Goal: Task Accomplishment & Management: Manage account settings

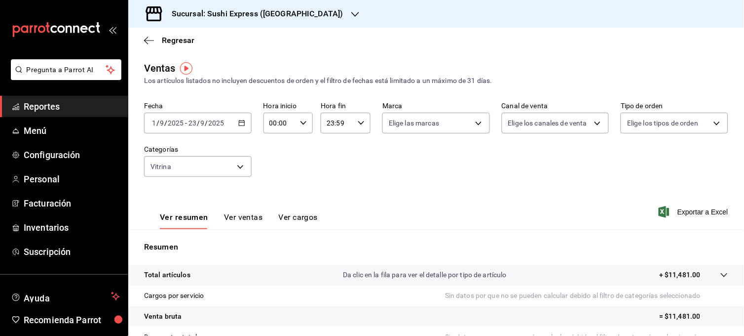
click at [308, 17] on div "Sucursal: Sushi Express ([GEOGRAPHIC_DATA])" at bounding box center [249, 14] width 227 height 28
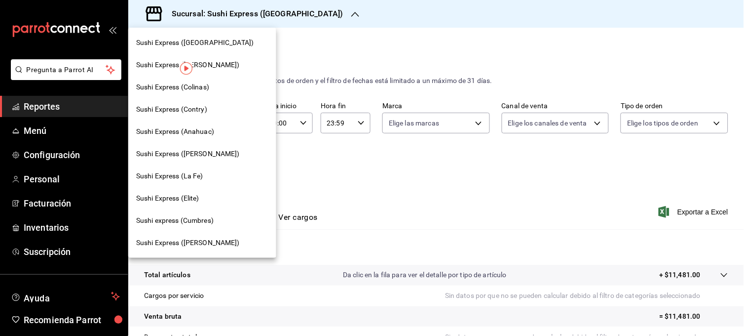
click at [212, 113] on div "Sushi Express (Contry)" at bounding box center [202, 109] width 132 height 10
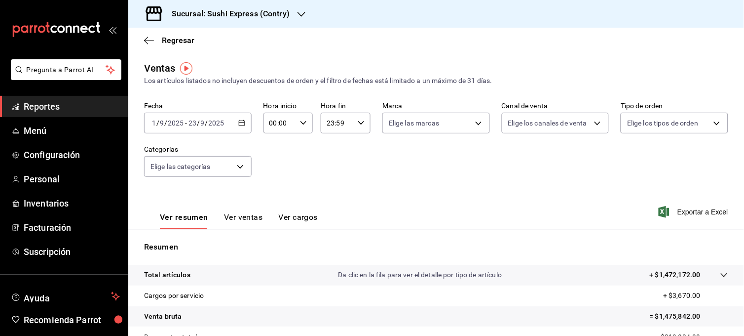
click at [304, 20] on div "Sucursal: Sushi Express (Contry)" at bounding box center [222, 14] width 173 height 28
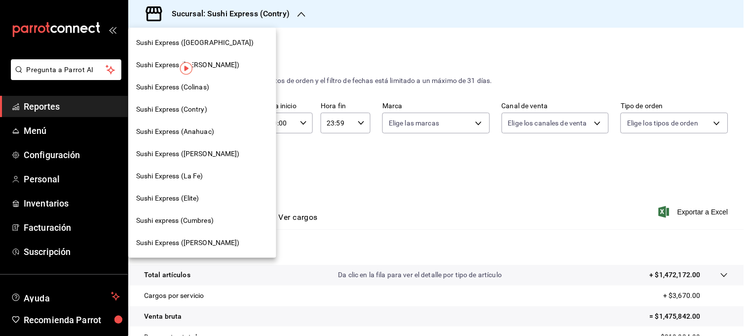
click at [308, 62] on div at bounding box center [372, 168] width 744 height 336
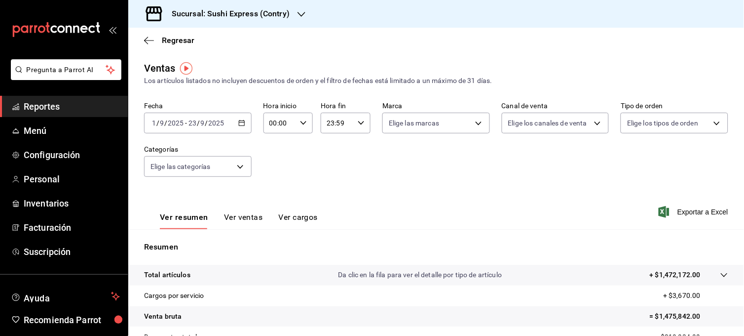
click at [244, 122] on div "[DATE] [DATE] - [DATE] [DATE]" at bounding box center [198, 123] width 108 height 21
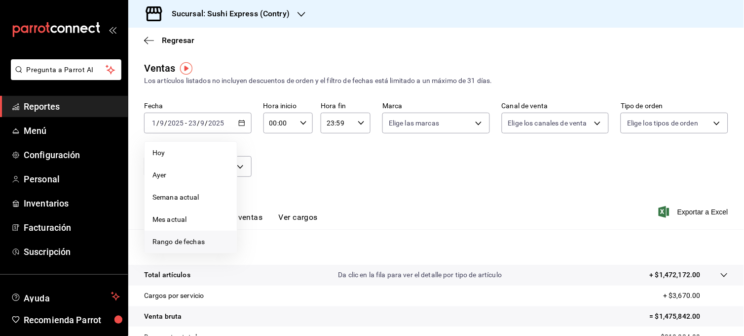
click at [195, 239] on span "Rango de fechas" at bounding box center [191, 241] width 76 height 10
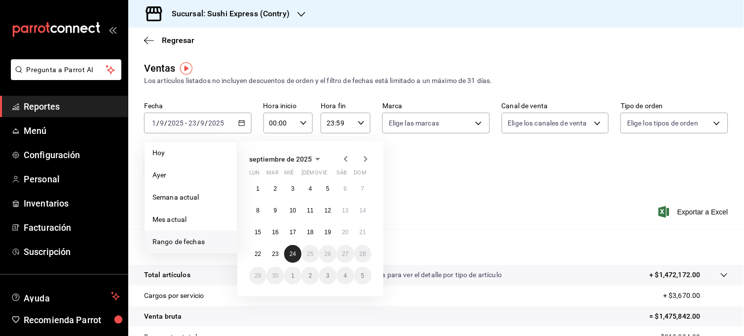
click at [290, 257] on abbr "24" at bounding box center [293, 253] width 6 height 7
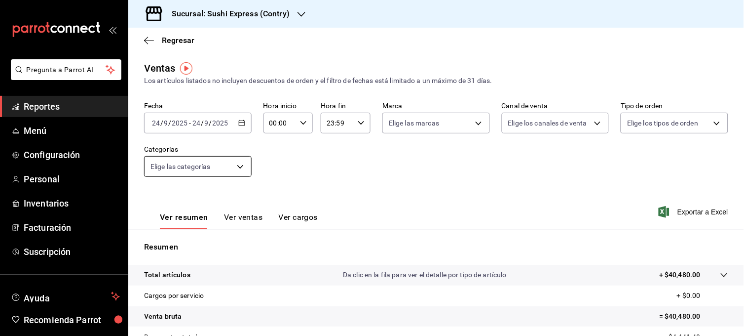
click at [237, 166] on body "Pregunta a Parrot AI Reportes Menú Configuración Personal Inventarios Facturaci…" at bounding box center [372, 168] width 744 height 336
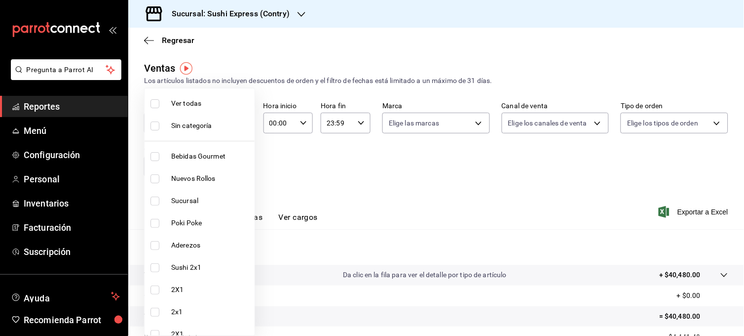
click at [295, 168] on div at bounding box center [372, 168] width 744 height 336
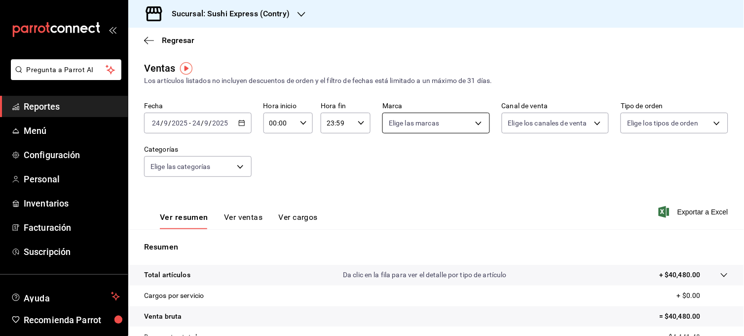
click at [475, 125] on body "Pregunta a Parrot AI Reportes Menú Configuración Personal Inventarios Facturaci…" at bounding box center [372, 168] width 744 height 336
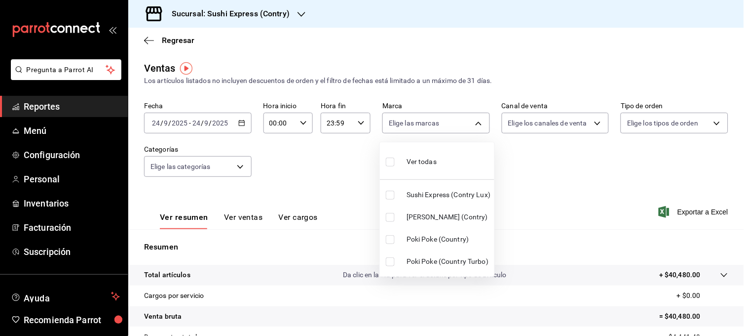
click at [391, 242] on input "checkbox" at bounding box center [390, 239] width 9 height 9
checkbox input "true"
type input "c9ac6d60-fcab-4fd6-b17a-54b041029faa"
click at [387, 265] on input "checkbox" at bounding box center [390, 261] width 9 height 9
checkbox input "true"
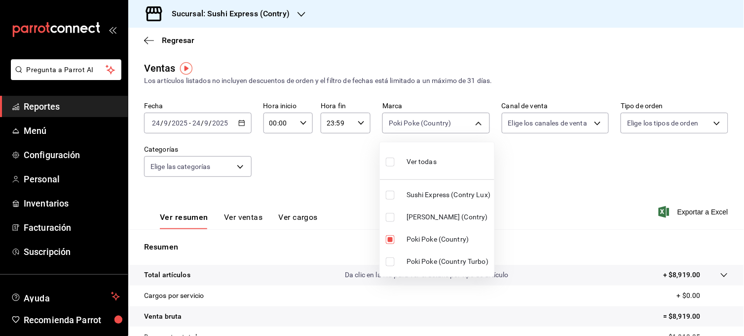
type input "c9ac6d60-fcab-4fd6-b17a-54b041029faa,0a6b6a4a-c8ef-4763-9094-b920c0a532c0"
click at [333, 186] on div at bounding box center [372, 168] width 744 height 336
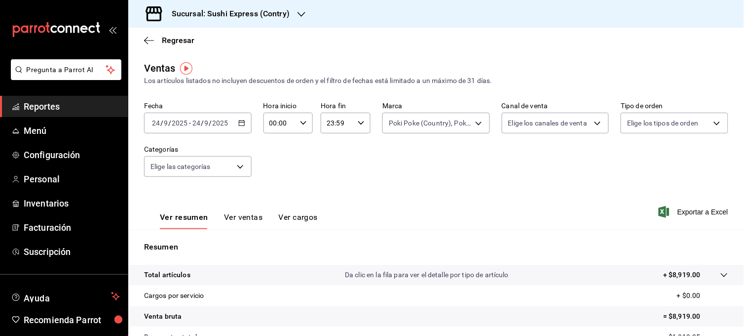
click at [246, 217] on button "Ver ventas" at bounding box center [243, 220] width 39 height 17
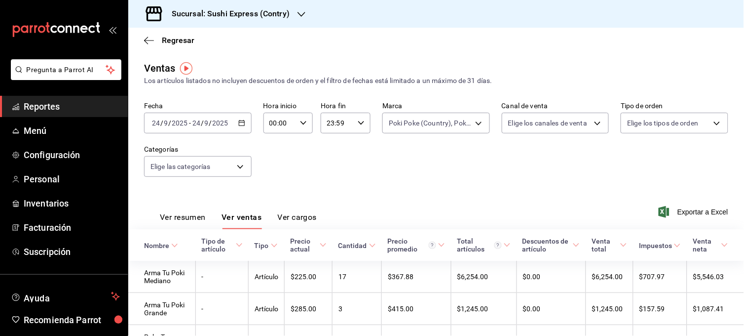
click at [242, 127] on div "[DATE] [DATE] - [DATE] [DATE]" at bounding box center [198, 123] width 108 height 21
click at [274, 58] on main "Regresar Ventas Los artículos listados no incluyen descuentos de orden y el fil…" at bounding box center [436, 266] width 616 height 477
click at [245, 123] on div "[DATE] [DATE] - [DATE] [DATE]" at bounding box center [198, 123] width 108 height 21
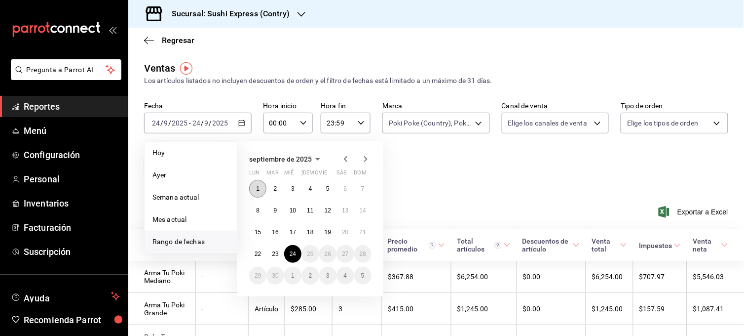
click at [258, 191] on button "1" at bounding box center [257, 189] width 17 height 18
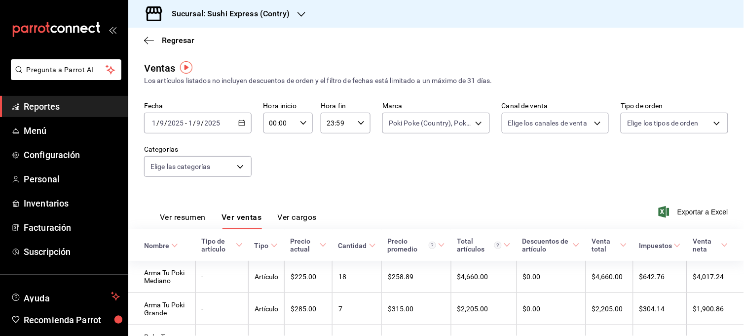
scroll to position [15, 0]
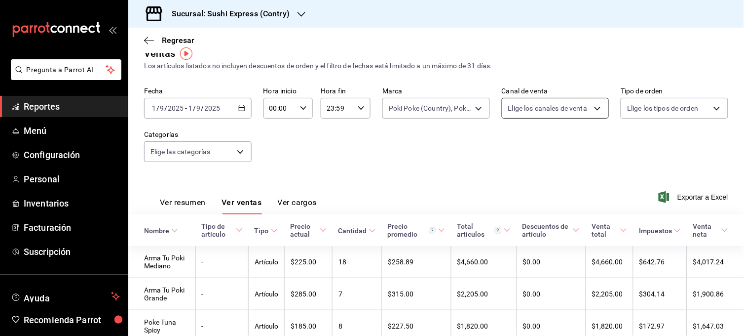
click at [589, 112] on body "Pregunta a Parrot AI Reportes Menú Configuración Personal Inventarios Facturaci…" at bounding box center [372, 168] width 744 height 336
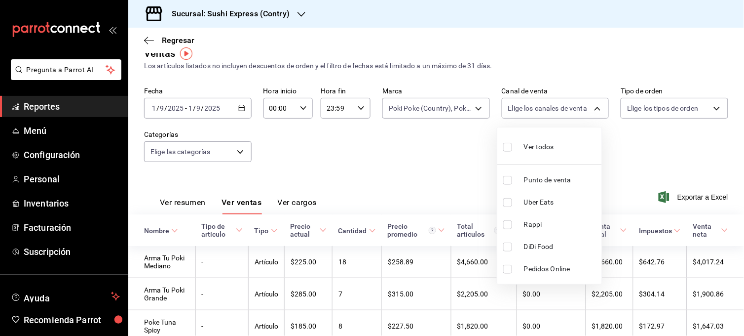
click at [501, 225] on li "Rappi" at bounding box center [549, 224] width 105 height 22
type input "RAPPI"
checkbox input "true"
click at [416, 147] on div at bounding box center [372, 168] width 744 height 336
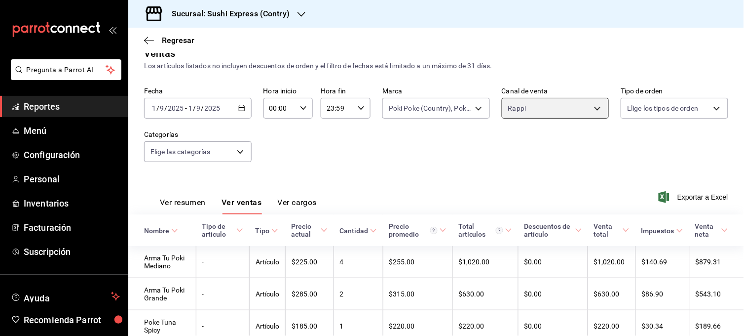
scroll to position [60, 0]
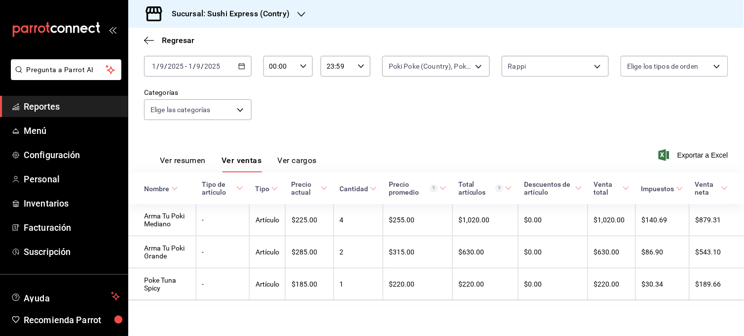
click at [378, 112] on div "Fecha [DATE] [DATE] - [DATE] [DATE] Hora inicio 00:00 Hora inicio Hora fin 23:5…" at bounding box center [436, 88] width 584 height 87
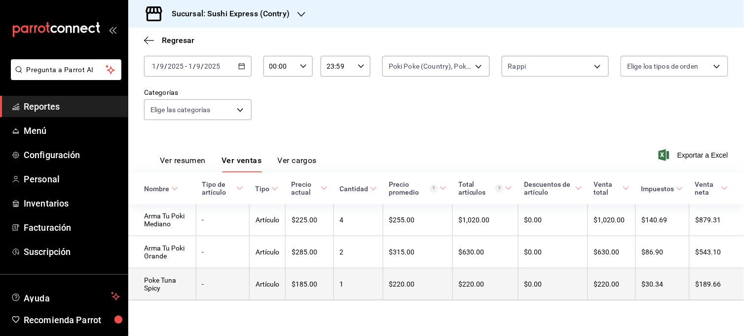
click at [411, 283] on td "$220.00" at bounding box center [418, 284] width 70 height 32
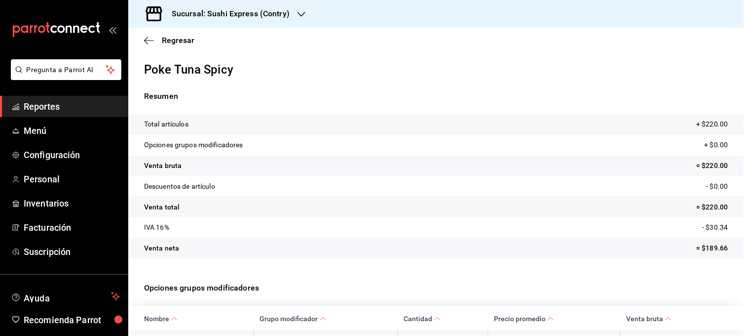
click at [235, 147] on p "Opciones grupos modificadores" at bounding box center [193, 145] width 99 height 10
click at [148, 41] on icon "button" at bounding box center [149, 40] width 10 height 9
click at [183, 41] on span "Regresar" at bounding box center [178, 40] width 33 height 9
click at [142, 36] on div "Regresar" at bounding box center [436, 40] width 616 height 25
click at [80, 115] on link "Reportes" at bounding box center [64, 106] width 128 height 21
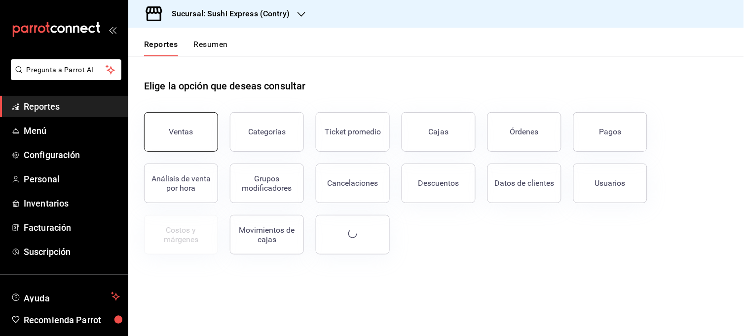
click at [176, 120] on button "Ventas" at bounding box center [181, 131] width 74 height 39
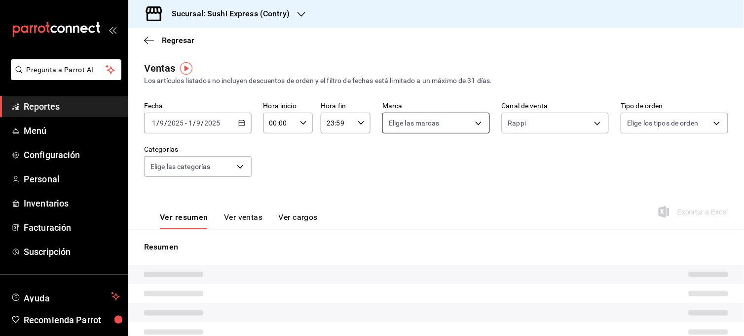
type input "RAPPI"
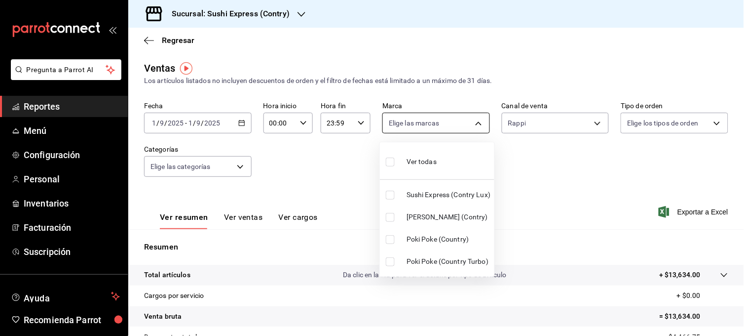
click at [420, 120] on body "Pregunta a Parrot AI Reportes Menú Configuración Personal Inventarios Facturaci…" at bounding box center [372, 168] width 744 height 336
click at [388, 235] on input "checkbox" at bounding box center [390, 239] width 9 height 9
checkbox input "true"
type input "c9ac6d60-fcab-4fd6-b17a-54b041029faa"
click at [390, 259] on input "checkbox" at bounding box center [390, 261] width 9 height 9
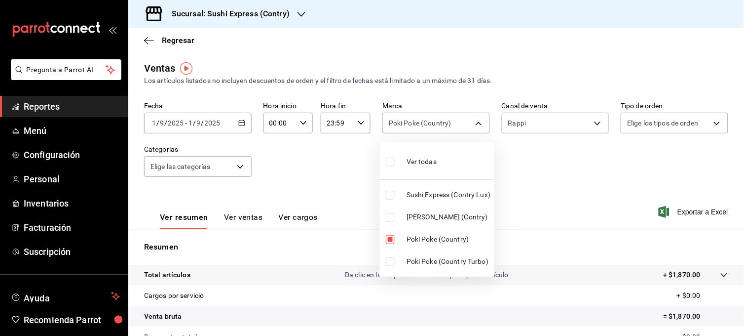
checkbox input "true"
type input "c9ac6d60-fcab-4fd6-b17a-54b041029faa,0a6b6a4a-c8ef-4763-9094-b920c0a532c0"
click at [307, 183] on div at bounding box center [372, 168] width 744 height 336
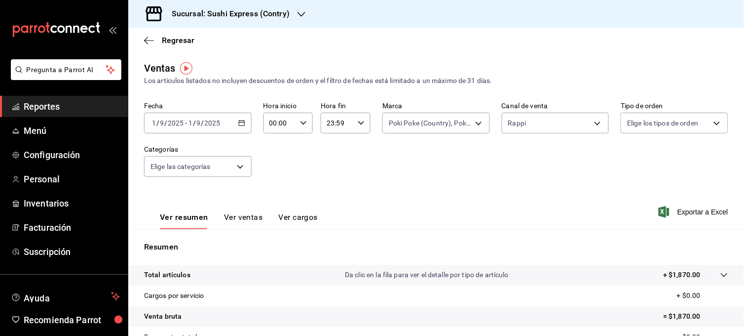
click at [248, 217] on button "Ver ventas" at bounding box center [243, 220] width 39 height 17
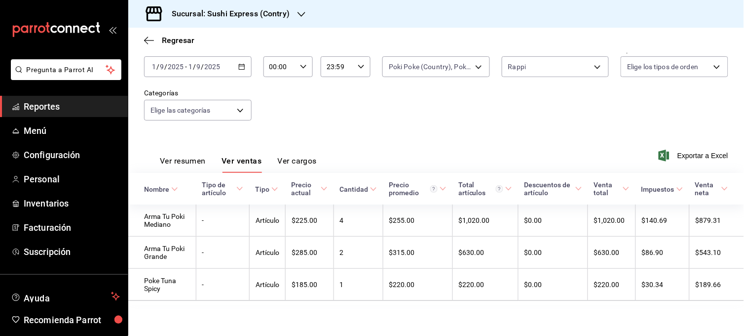
scroll to position [60, 0]
click at [247, 60] on div "[DATE] [DATE] - [DATE] [DATE]" at bounding box center [198, 66] width 108 height 21
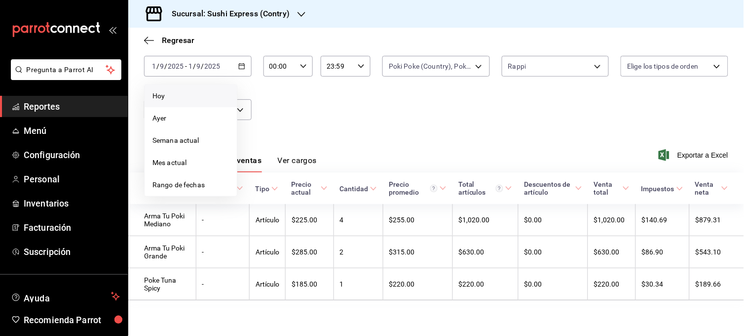
click at [169, 101] on li "Hoy" at bounding box center [191, 96] width 92 height 22
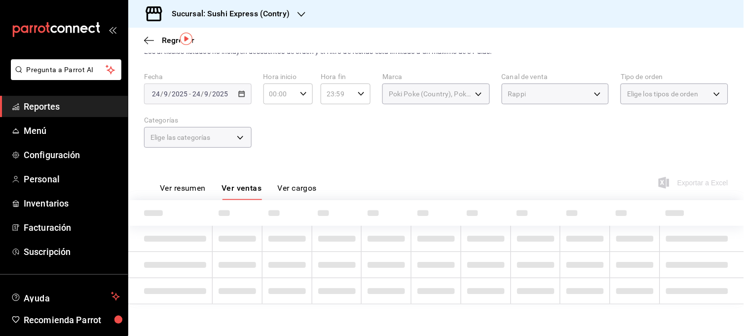
scroll to position [60, 0]
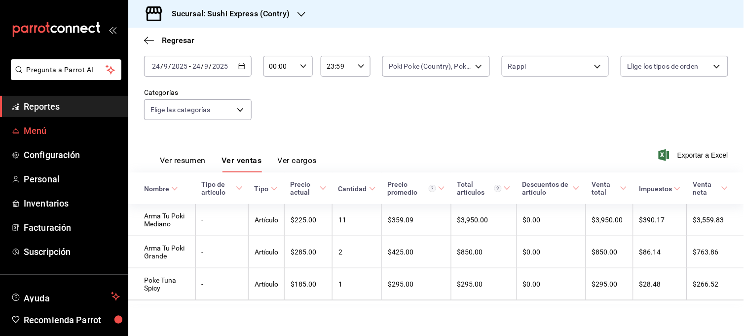
click at [58, 122] on link "Menú" at bounding box center [64, 130] width 128 height 21
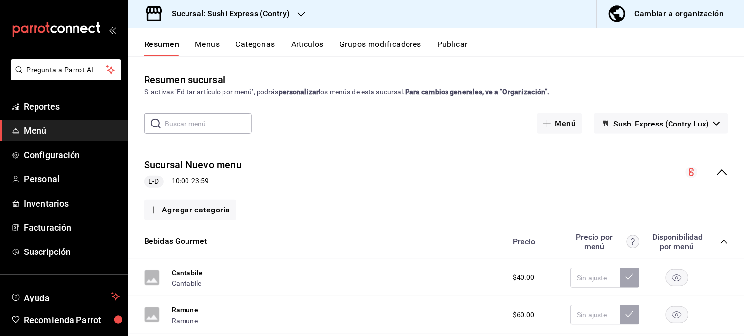
click at [299, 15] on icon "button" at bounding box center [302, 14] width 8 height 8
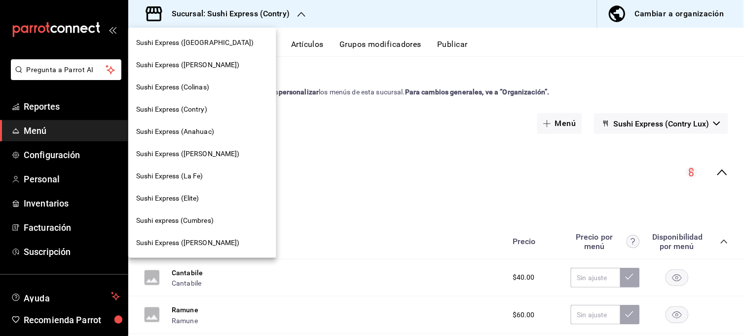
click at [220, 46] on div "Sushi Express ([GEOGRAPHIC_DATA])" at bounding box center [202, 43] width 132 height 10
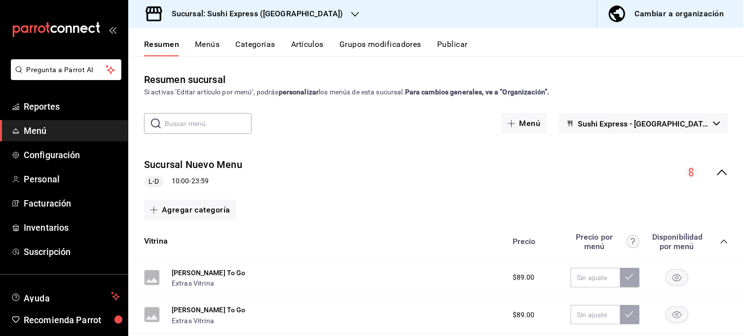
click at [674, 122] on span "Sushi Express - [GEOGRAPHIC_DATA]" at bounding box center [643, 123] width 131 height 9
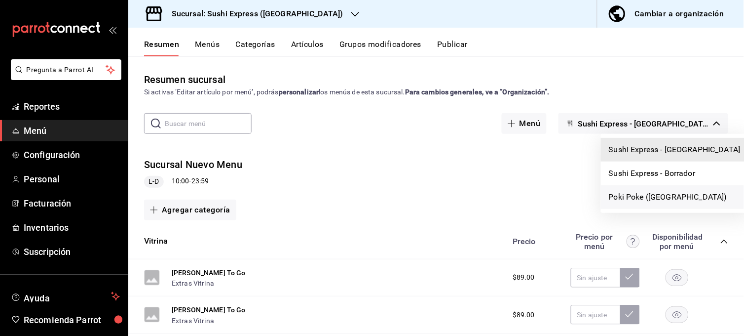
click at [646, 189] on li "Poki Poke ([GEOGRAPHIC_DATA])" at bounding box center [675, 197] width 148 height 24
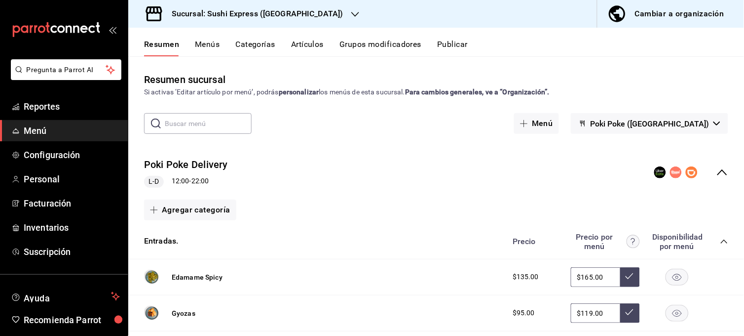
click at [212, 39] on button "Menús" at bounding box center [207, 47] width 25 height 17
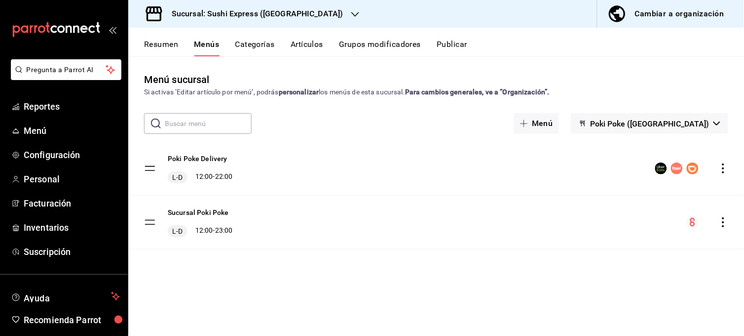
click at [739, 115] on div "Menú sucursal Si activas ‘Editar artículo por menú’, podrás personalizar los me…" at bounding box center [436, 203] width 616 height 263
click at [722, 164] on icon "actions" at bounding box center [724, 168] width 10 height 10
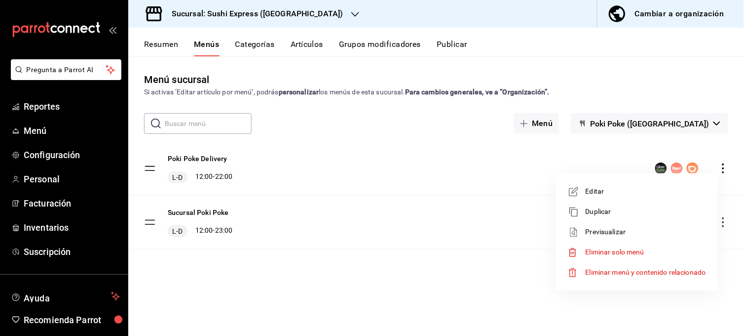
click at [619, 199] on li "Editar" at bounding box center [637, 191] width 154 height 20
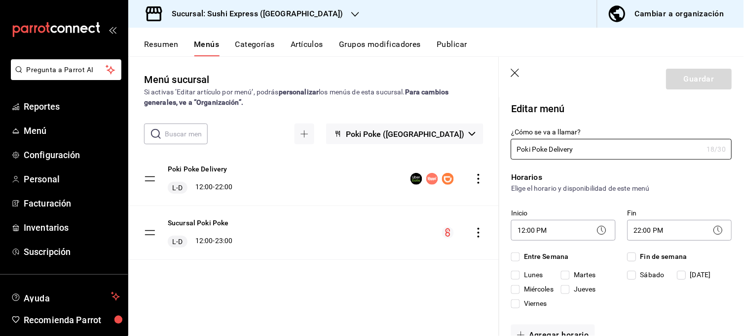
checkbox input "true"
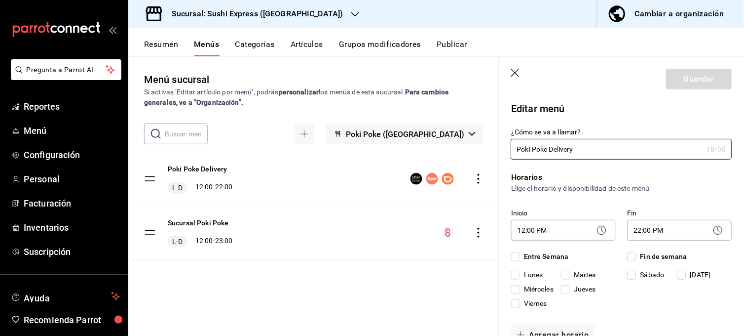
checkbox input "true"
click at [513, 73] on icon "button" at bounding box center [516, 74] width 10 height 10
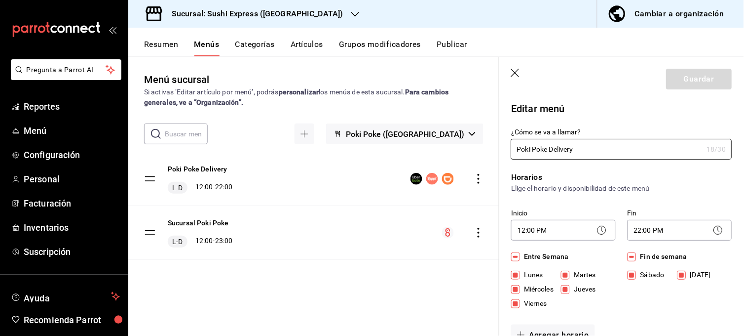
checkbox input "false"
type input "1758773307553"
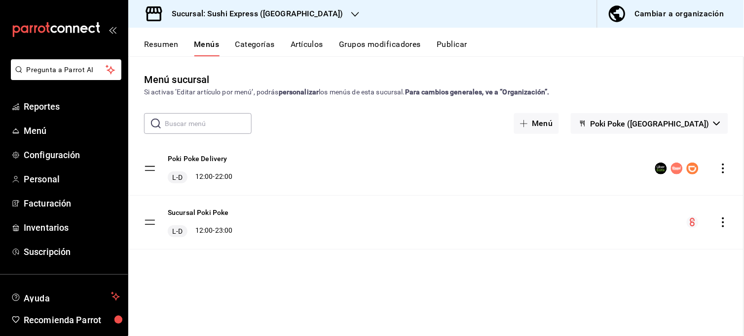
checkbox input "false"
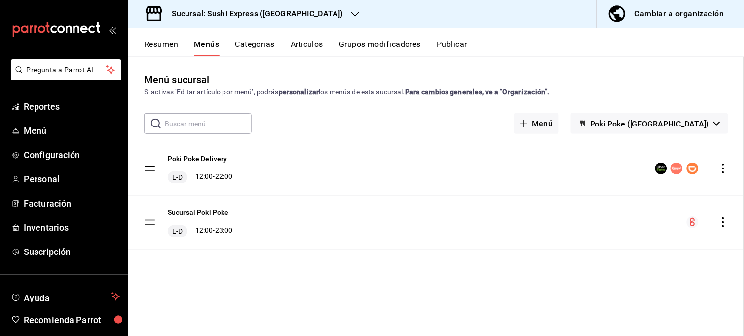
checkbox input "false"
click at [283, 10] on h3 "Sucursal: Sushi Express ([GEOGRAPHIC_DATA])" at bounding box center [254, 14] width 180 height 12
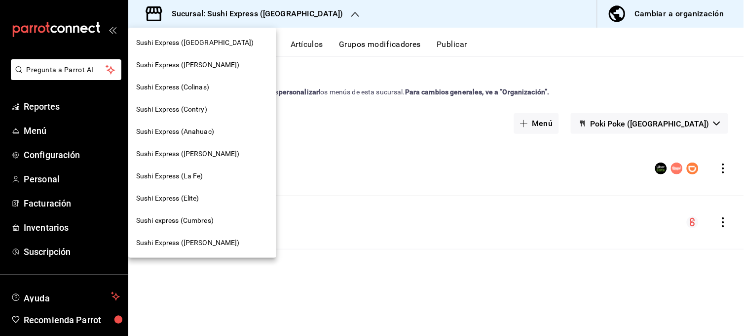
click at [210, 102] on div "Sushi Express (Contry)" at bounding box center [202, 109] width 148 height 22
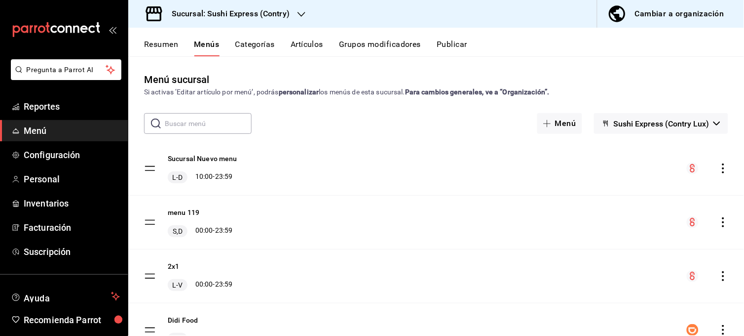
click at [693, 119] on span "Sushi Express (Contry Lux)" at bounding box center [662, 123] width 96 height 9
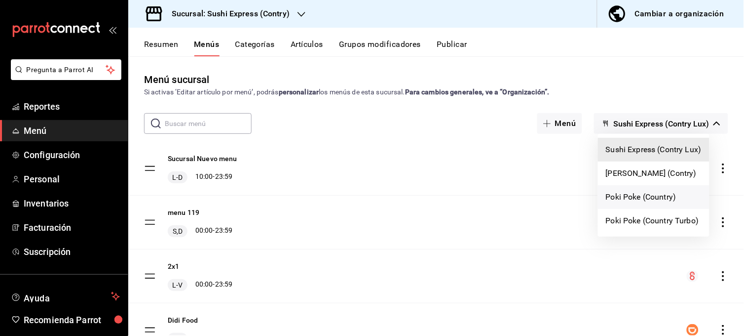
click at [652, 193] on li "Poki Poke (Country)" at bounding box center [654, 197] width 112 height 24
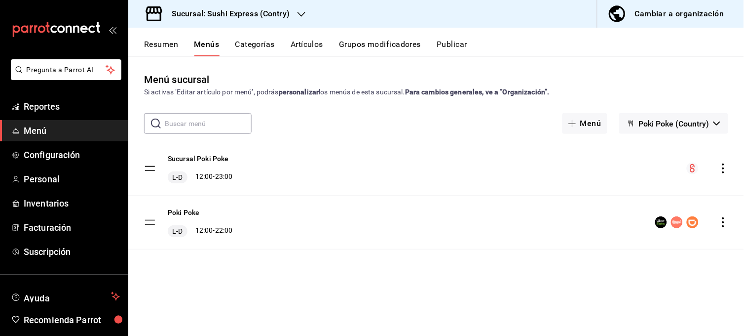
click at [726, 225] on icon "actions" at bounding box center [724, 222] width 10 height 10
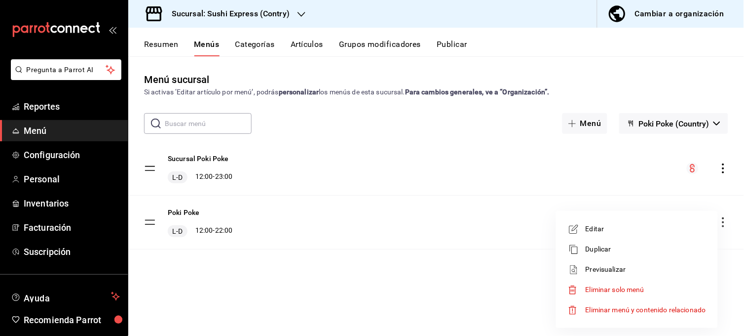
click at [619, 232] on span "Editar" at bounding box center [646, 229] width 120 height 10
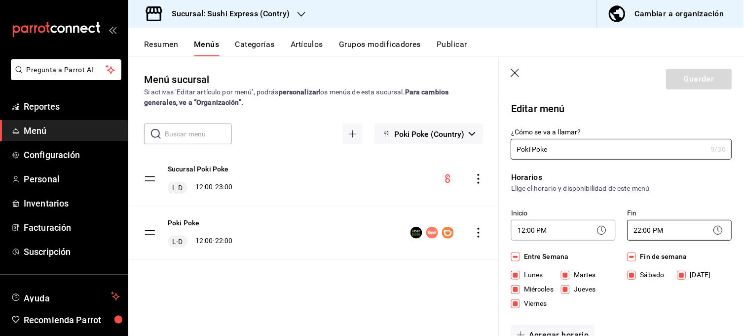
click at [650, 227] on body "Pregunta a Parrot AI Reportes Menú Configuración Personal Inventarios Facturaci…" at bounding box center [372, 168] width 744 height 336
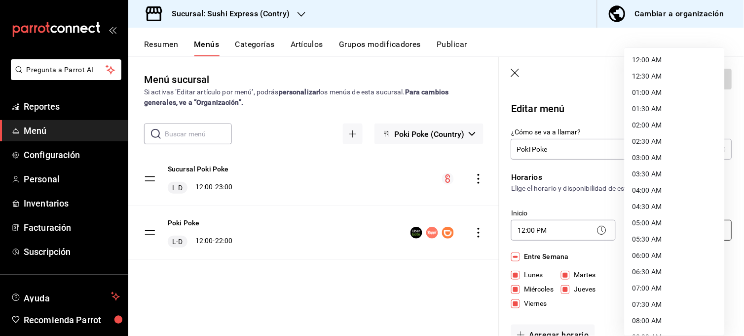
scroll to position [517, 0]
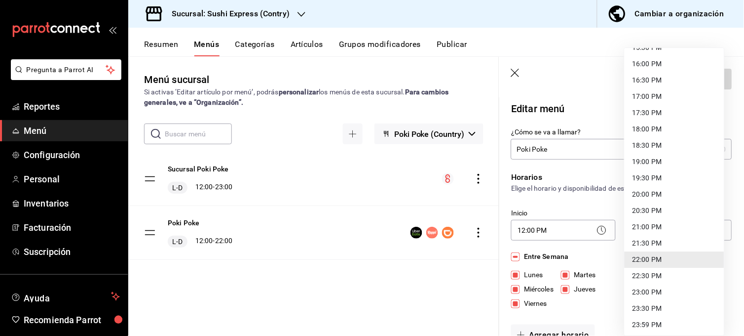
click at [642, 274] on li "22:30 PM" at bounding box center [675, 275] width 100 height 16
type input "22:30"
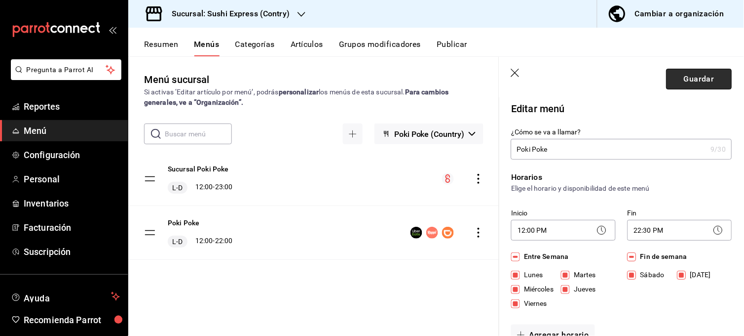
click at [687, 80] on button "Guardar" at bounding box center [700, 79] width 66 height 21
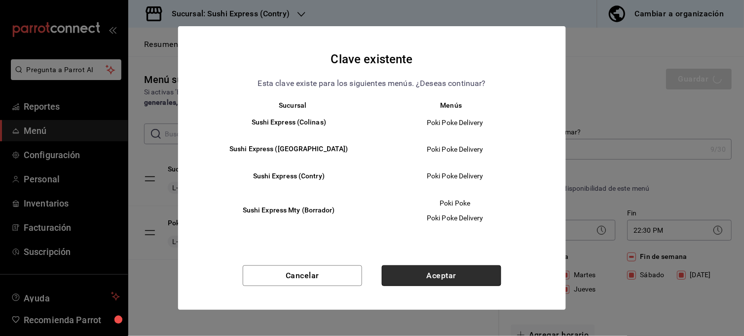
click at [479, 282] on button "Aceptar" at bounding box center [441, 275] width 119 height 21
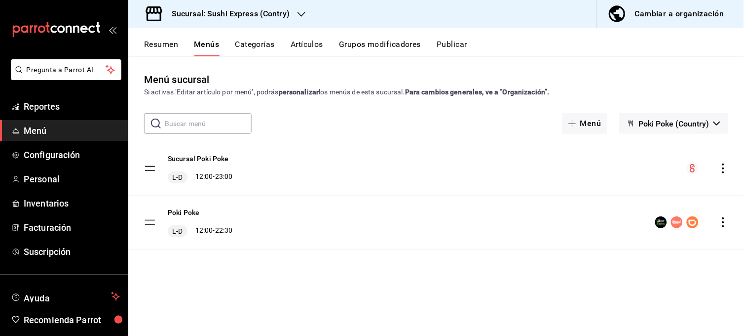
click at [160, 38] on div "Resumen Menús Categorías Artículos Grupos modificadores Publicar" at bounding box center [436, 42] width 616 height 29
click at [160, 42] on button "Resumen" at bounding box center [161, 47] width 34 height 17
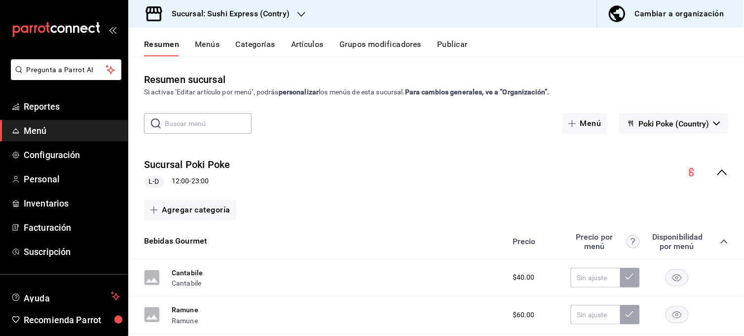
click at [717, 173] on icon "collapse-menu-row" at bounding box center [723, 172] width 12 height 12
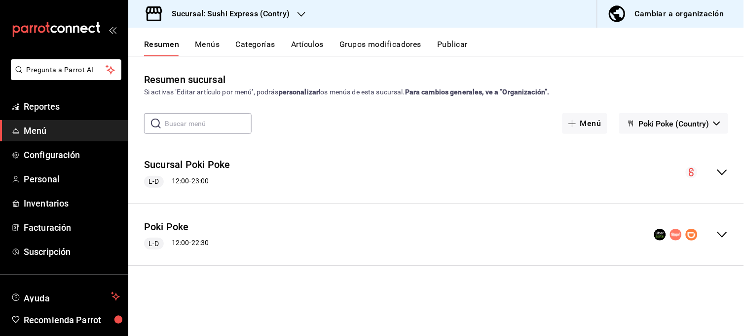
click at [724, 235] on icon "collapse-menu-row" at bounding box center [723, 235] width 12 height 12
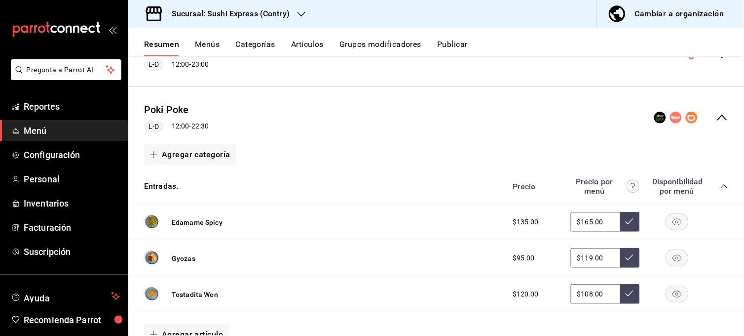
scroll to position [114, 0]
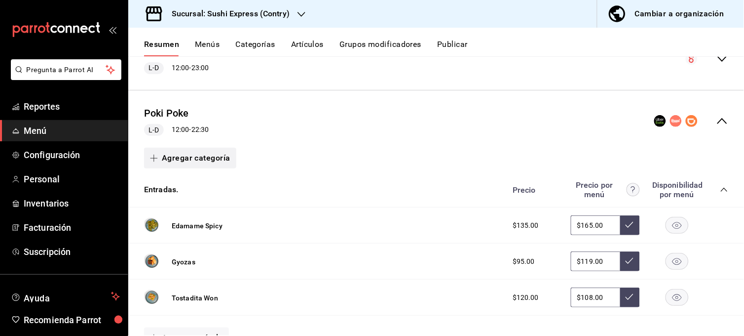
click at [176, 153] on button "Agregar categoría" at bounding box center [190, 158] width 92 height 21
click at [194, 188] on li "Categoría existente" at bounding box center [186, 184] width 84 height 24
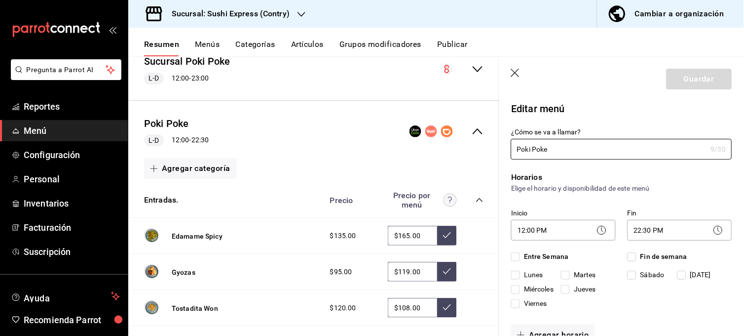
checkbox input "true"
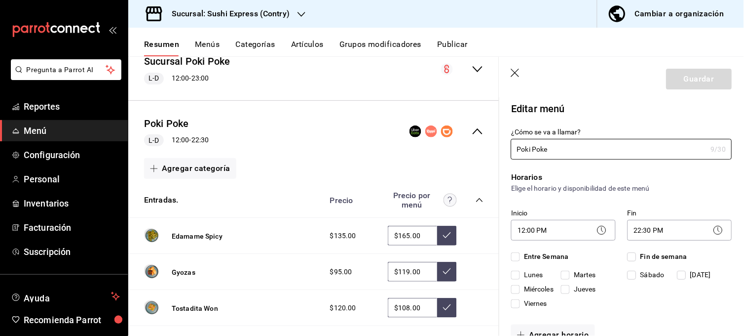
checkbox input "true"
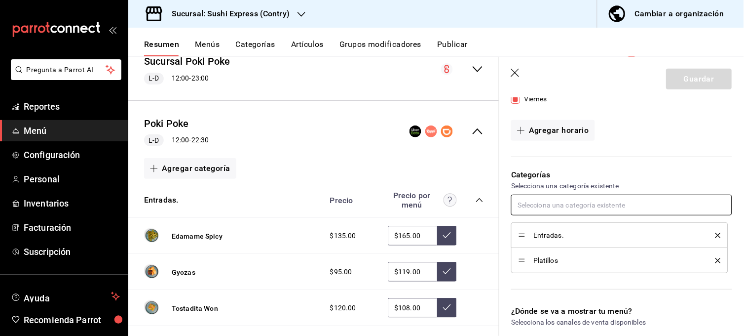
click at [624, 200] on input "text" at bounding box center [621, 204] width 221 height 21
type input "b"
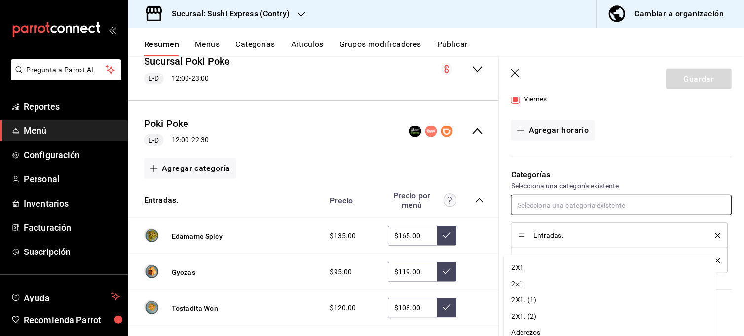
scroll to position [0, 0]
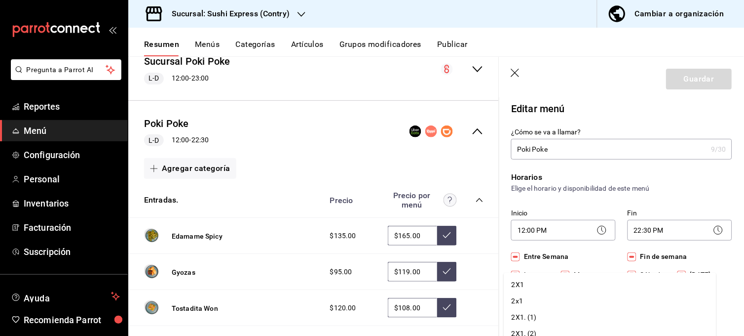
click at [506, 76] on header "Guardar" at bounding box center [621, 77] width 245 height 40
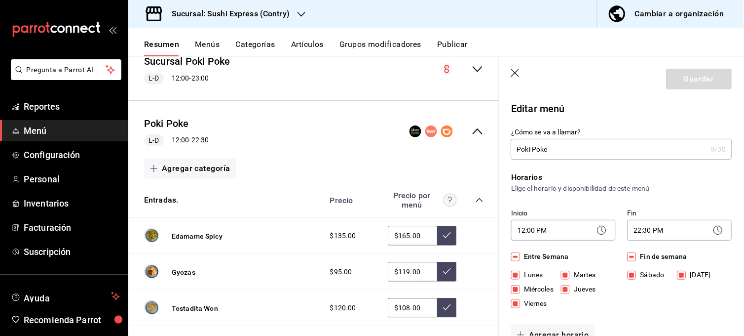
click at [517, 72] on icon "button" at bounding box center [515, 73] width 8 height 8
checkbox input "false"
type input "1758773702568"
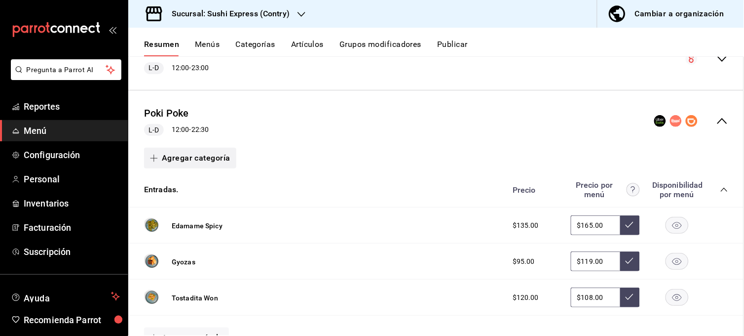
checkbox input "false"
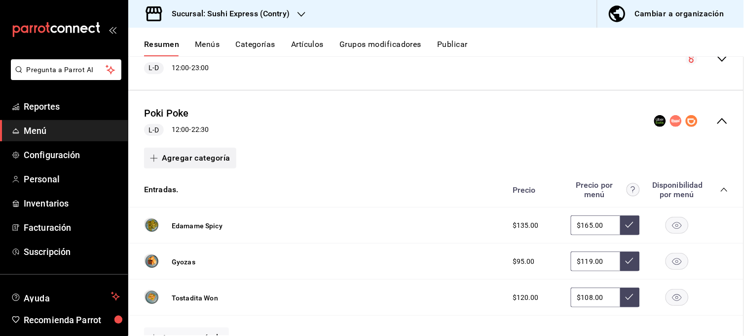
checkbox input "false"
click at [211, 156] on button "Agregar categoría" at bounding box center [190, 158] width 92 height 21
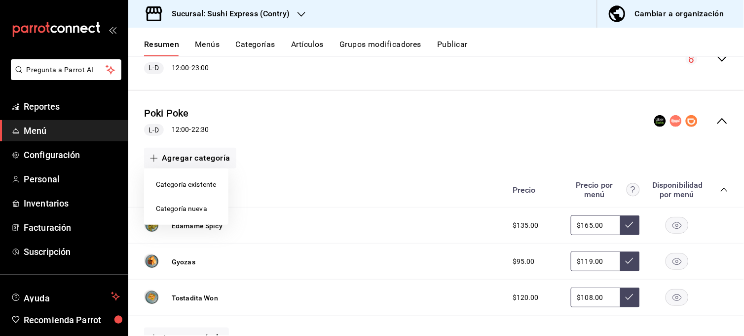
click at [194, 202] on li "Categoría nueva" at bounding box center [186, 208] width 84 height 24
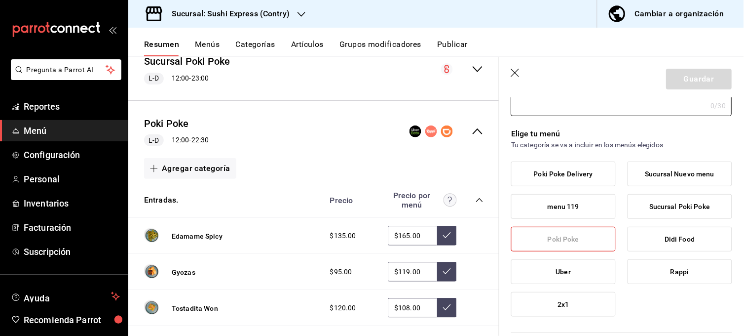
scroll to position [33, 0]
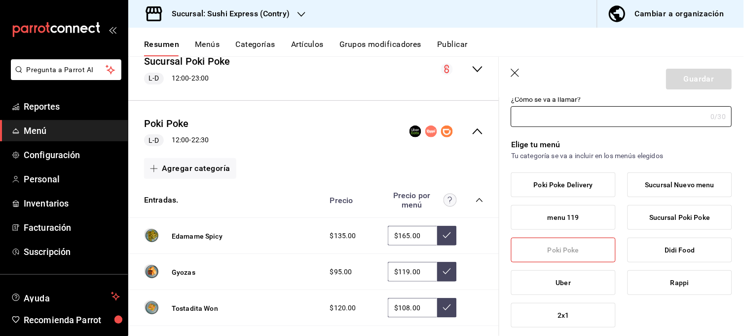
click at [581, 193] on label "Poki Poke Delivery" at bounding box center [564, 185] width 104 height 24
click at [0, 0] on input "Poki Poke Delivery" at bounding box center [0, 0] width 0 height 0
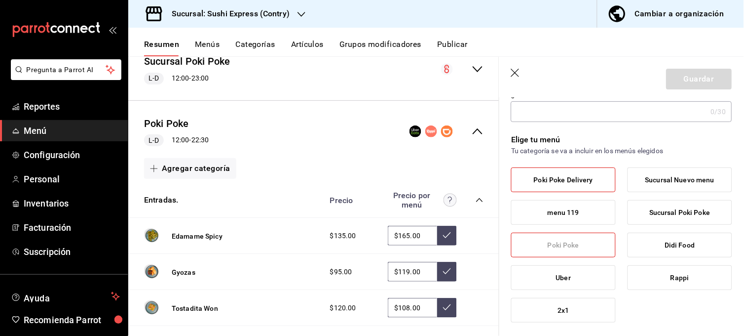
scroll to position [0, 0]
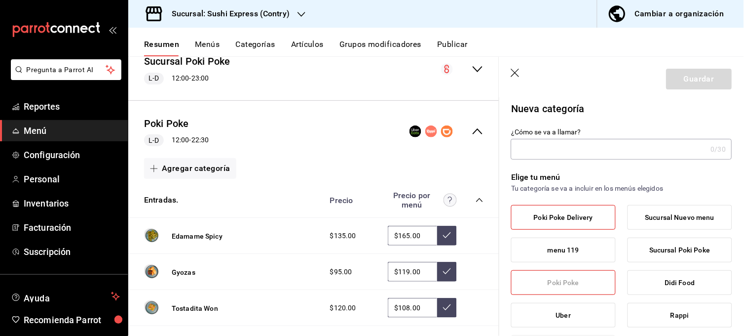
click at [648, 147] on input "¿Cómo se va a llamar?" at bounding box center [609, 149] width 196 height 20
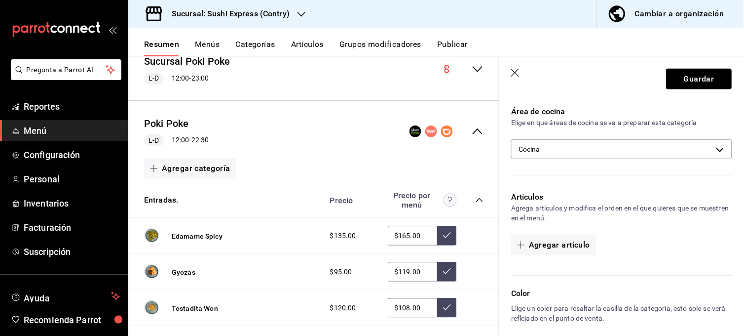
scroll to position [305, 0]
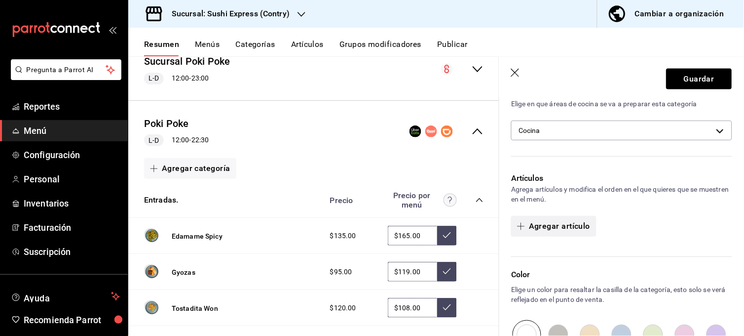
type input "Bebidas"
click at [573, 225] on button "Agregar artículo" at bounding box center [553, 226] width 85 height 21
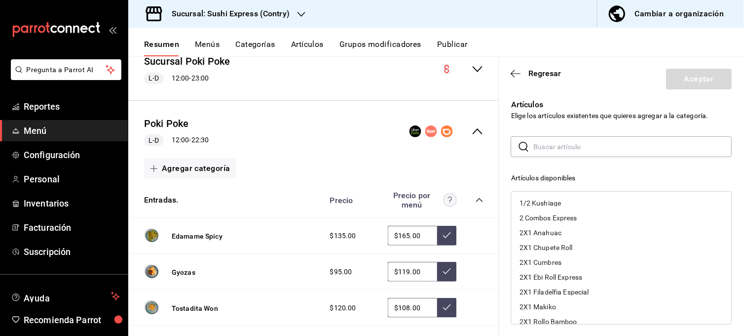
scroll to position [2, 0]
click at [595, 139] on input "text" at bounding box center [633, 147] width 198 height 20
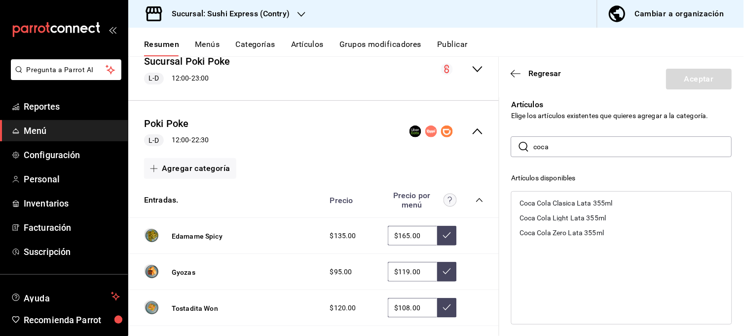
click at [580, 197] on div "Coca Cola Clasica Lata 355ml" at bounding box center [622, 202] width 220 height 15
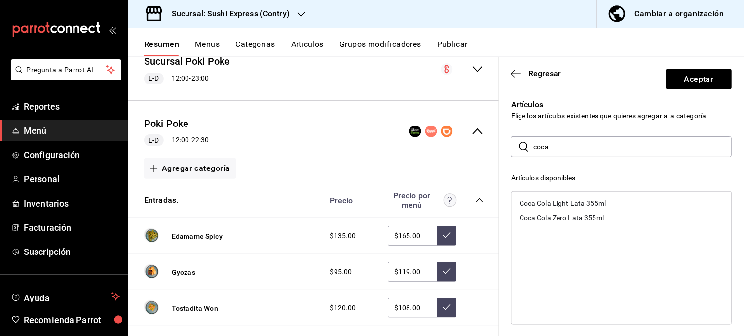
click at [580, 197] on div "Coca Cola Light Lata 355ml" at bounding box center [622, 202] width 220 height 15
click at [580, 197] on div "Coca Cola Zero Lata 355ml" at bounding box center [622, 202] width 220 height 15
click at [594, 153] on input "coca" at bounding box center [633, 147] width 198 height 20
type input "c"
click at [570, 199] on div "Sprite Lata 355ml" at bounding box center [547, 202] width 55 height 7
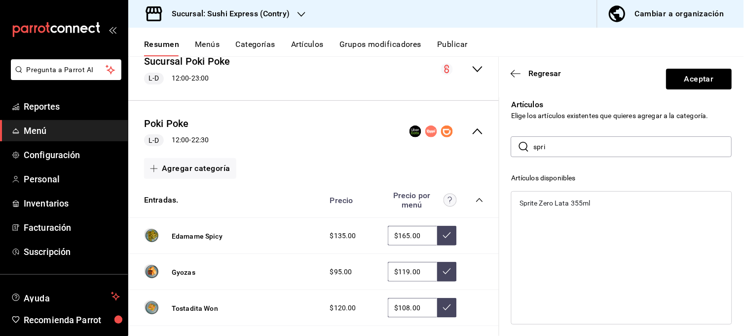
click at [593, 144] on input "spri" at bounding box center [633, 147] width 198 height 20
type input "s"
click at [553, 216] on div "Agua Fresca 500ml" at bounding box center [550, 217] width 60 height 7
click at [568, 150] on input "agua" at bounding box center [633, 147] width 198 height 20
type input "a"
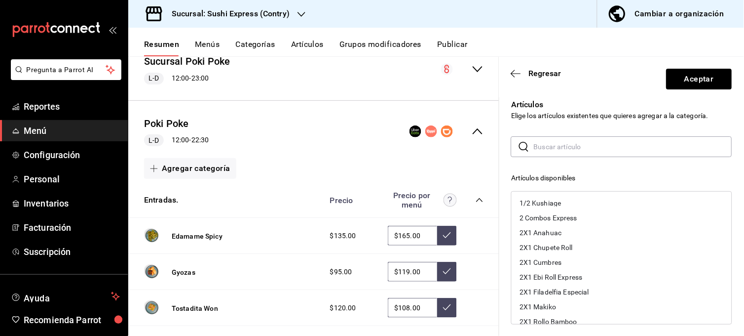
click at [560, 149] on input "text" at bounding box center [633, 147] width 198 height 20
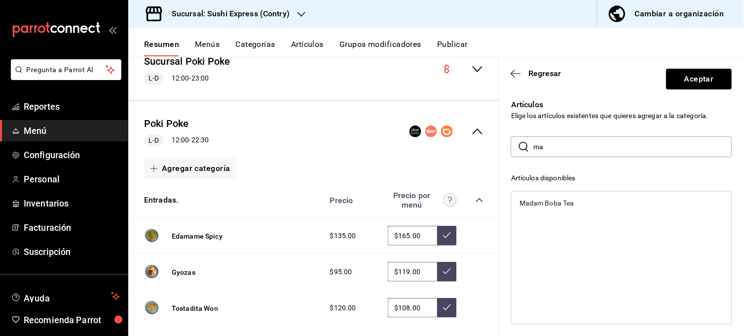
type input "m"
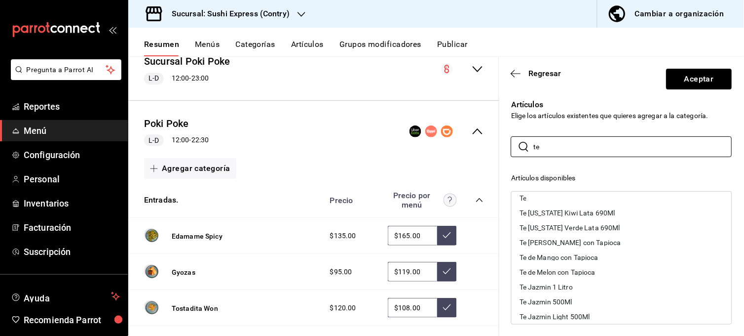
scroll to position [268, 0]
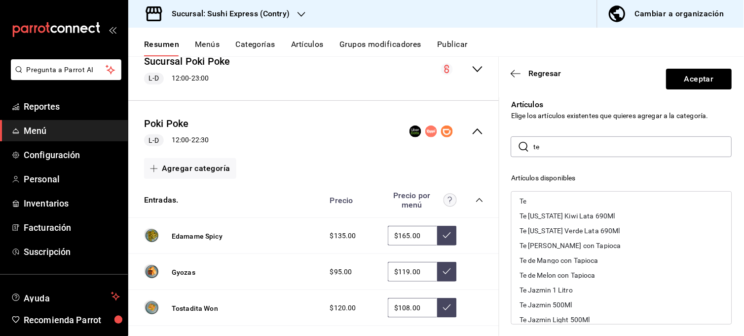
click at [582, 244] on div "Te [PERSON_NAME] con Tapioca" at bounding box center [571, 245] width 102 height 7
click at [582, 244] on div "Te de Mango con Tapioca" at bounding box center [559, 245] width 79 height 7
click at [582, 244] on div "Te de Melon con Tapioca" at bounding box center [558, 245] width 76 height 7
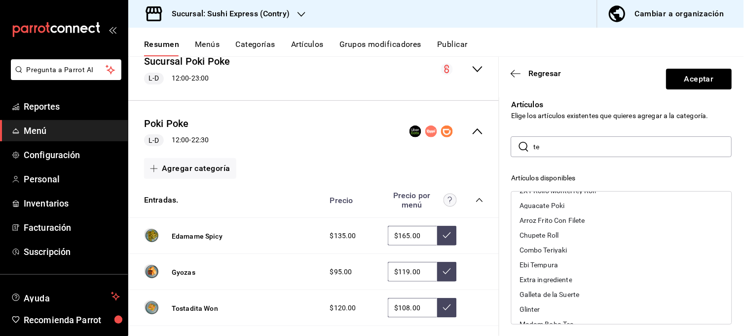
scroll to position [23, 0]
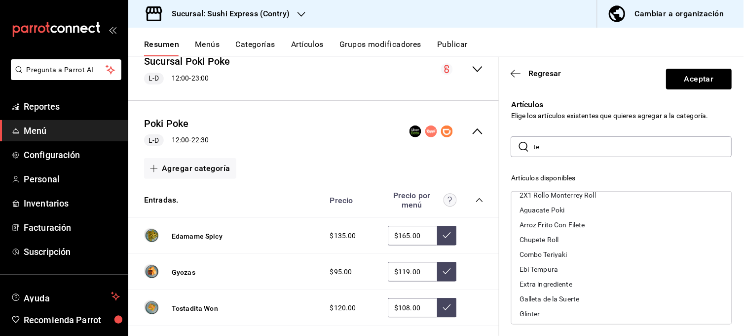
click at [591, 149] on input "te" at bounding box center [633, 147] width 198 height 20
type input "t"
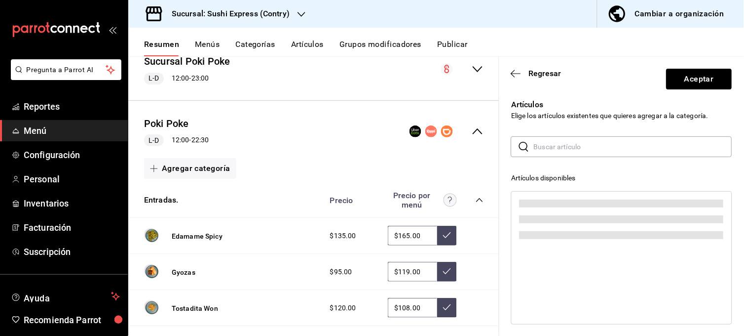
scroll to position [0, 0]
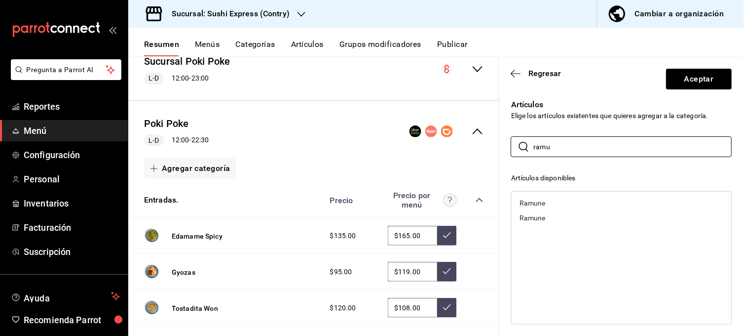
type input "ramu"
click at [566, 200] on div "Ramune" at bounding box center [622, 202] width 220 height 15
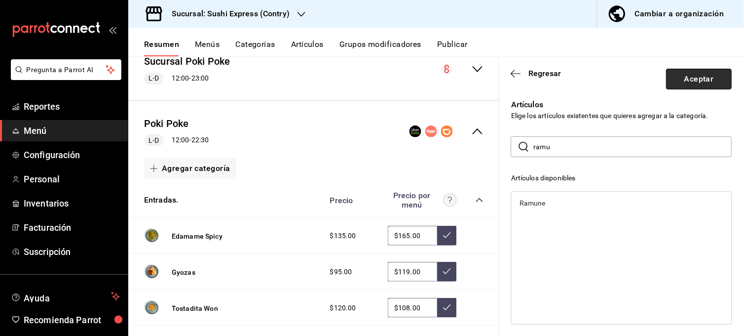
click at [682, 86] on button "Aceptar" at bounding box center [700, 79] width 66 height 21
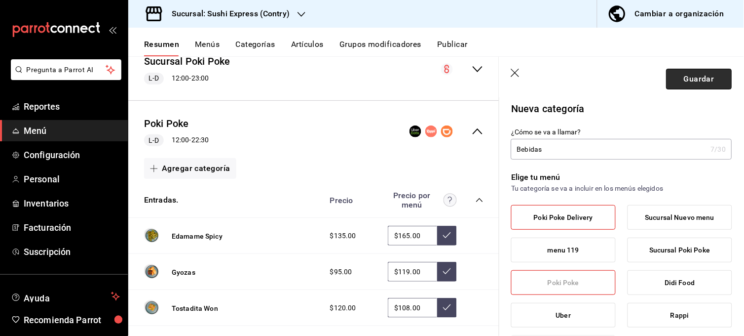
click at [693, 75] on button "Guardar" at bounding box center [700, 79] width 66 height 21
click at [562, 153] on input "Bebidas" at bounding box center [609, 149] width 196 height 20
type input "Bebidas Poke"
click at [707, 74] on button "Guardar" at bounding box center [700, 79] width 66 height 21
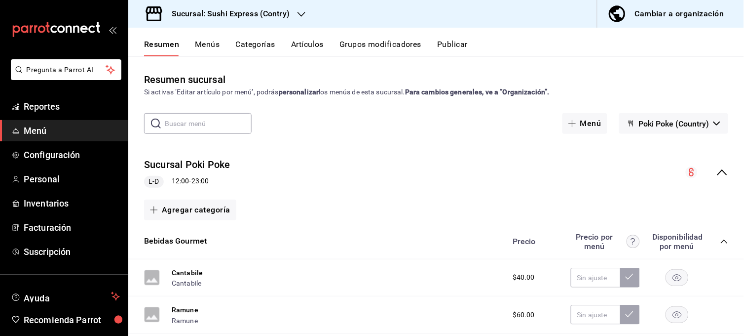
click at [717, 166] on icon "collapse-menu-row" at bounding box center [723, 172] width 12 height 12
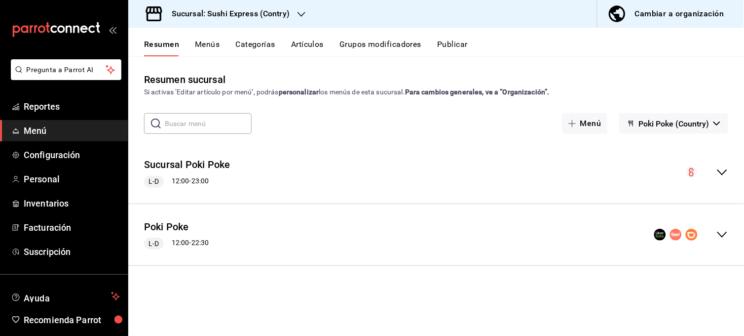
click at [732, 239] on div "Poki Poke L-D 12:00 - 22:30" at bounding box center [436, 235] width 616 height 46
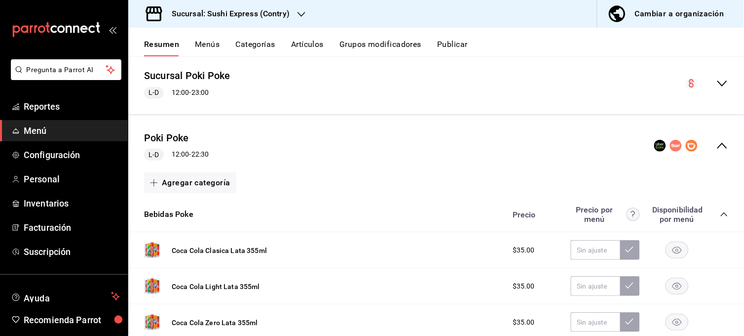
scroll to position [90, 0]
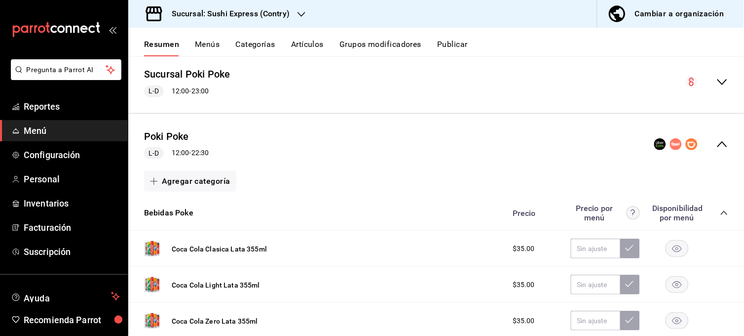
click at [721, 211] on icon "collapse-category-row" at bounding box center [724, 213] width 6 height 4
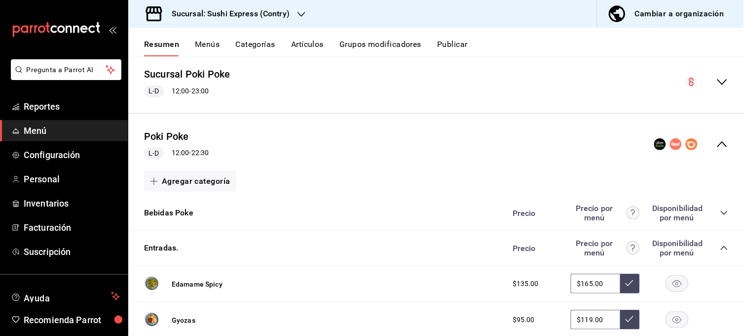
click at [721, 246] on icon "collapse-category-row" at bounding box center [725, 248] width 8 height 8
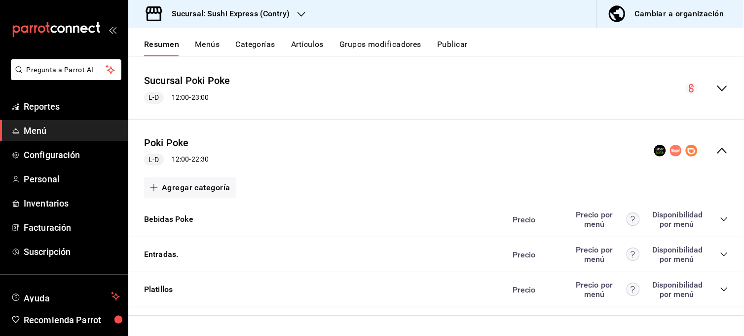
scroll to position [86, 0]
click at [198, 45] on button "Menús" at bounding box center [207, 47] width 25 height 17
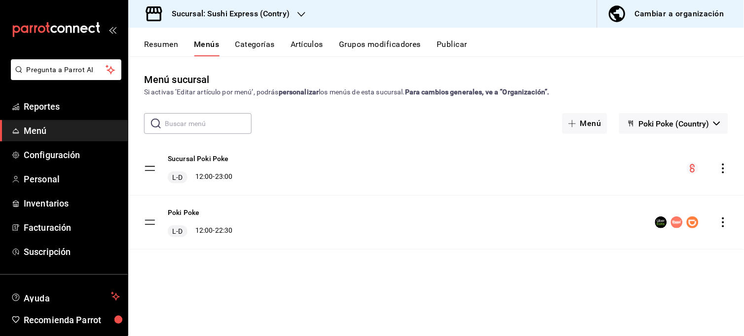
click at [169, 48] on button "Resumen" at bounding box center [161, 47] width 34 height 17
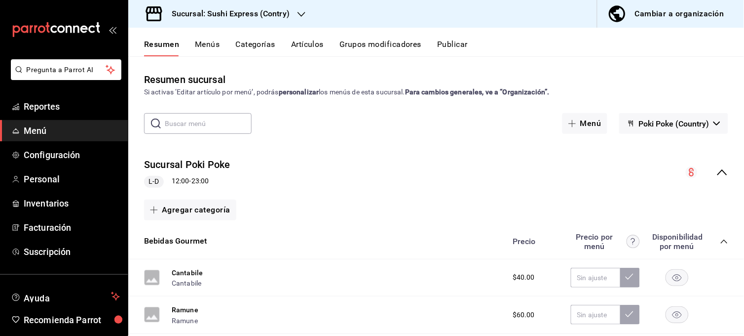
scroll to position [50, 0]
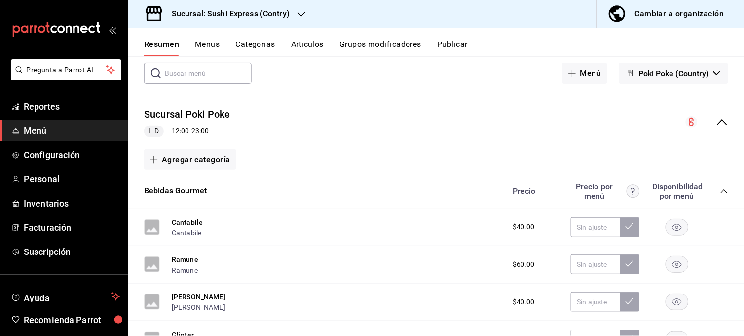
click at [708, 121] on div "collapse-menu-row" at bounding box center [707, 122] width 42 height 12
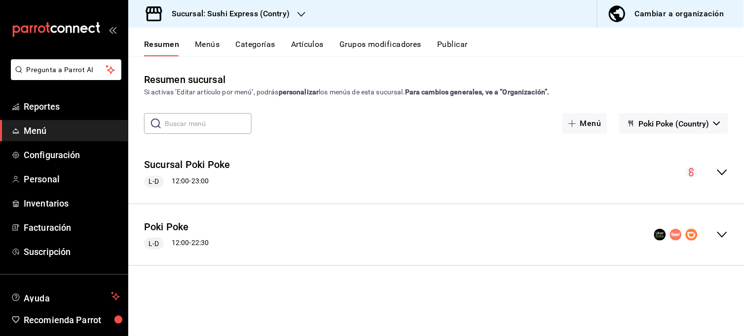
scroll to position [0, 0]
click at [722, 236] on icon "collapse-menu-row" at bounding box center [723, 235] width 12 height 12
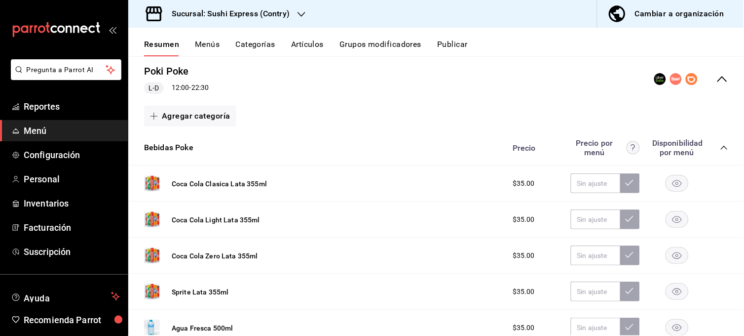
scroll to position [152, 0]
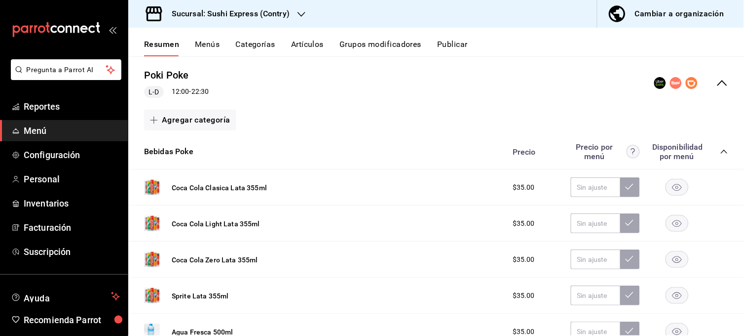
drag, startPoint x: 168, startPoint y: 150, endPoint x: 168, endPoint y: 184, distance: 34.5
click at [168, 184] on div "Bebidas Poke Precio Precio por menú Disponibilidad por menú Coca Cola Clasica L…" at bounding box center [436, 336] width 616 height 405
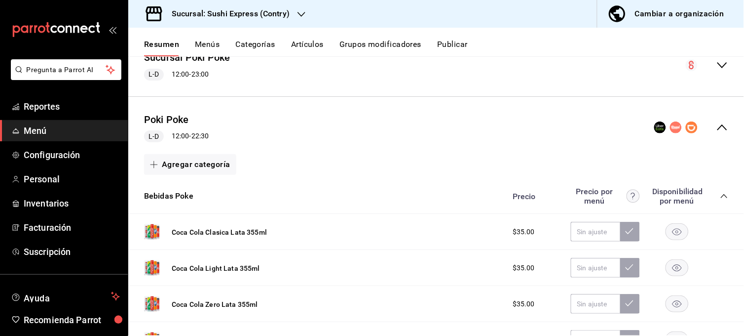
scroll to position [52, 0]
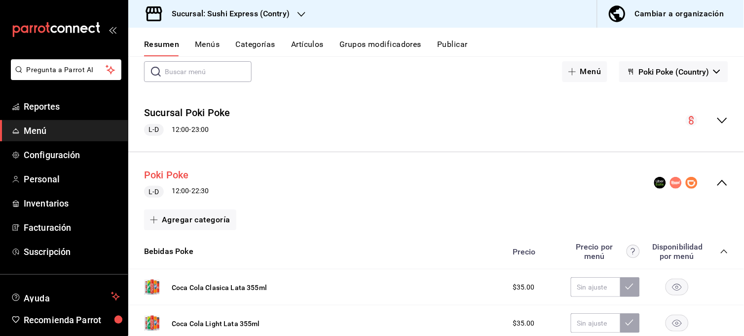
click at [185, 171] on button "Poki Poke" at bounding box center [166, 175] width 45 height 14
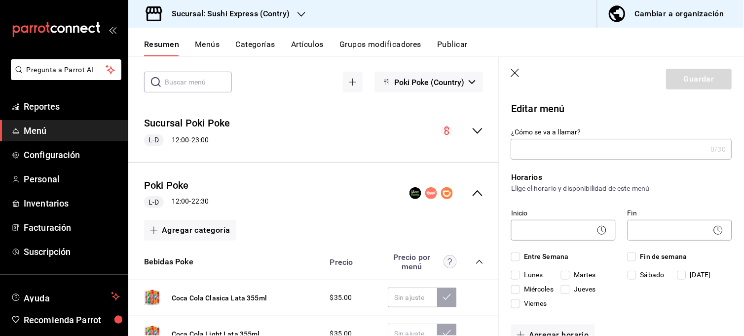
type input "Poki Poke"
checkbox input "true"
type input "1711071425764"
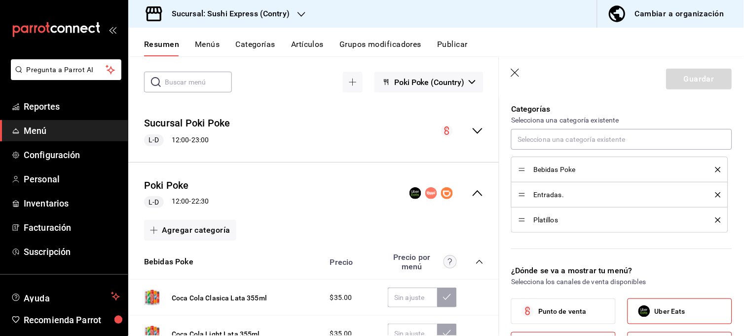
scroll to position [268, 0]
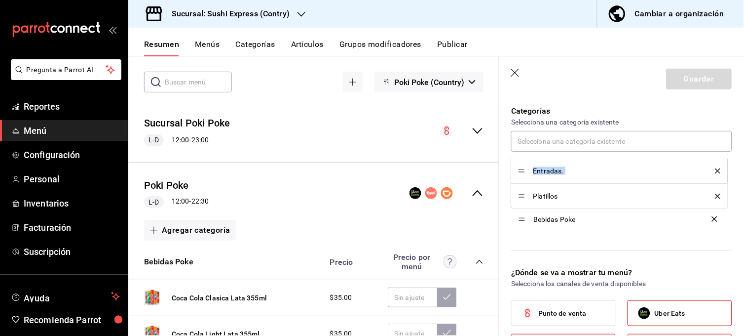
drag, startPoint x: 524, startPoint y: 172, endPoint x: 532, endPoint y: 218, distance: 46.6
click at [693, 77] on button "Guardar" at bounding box center [700, 79] width 66 height 21
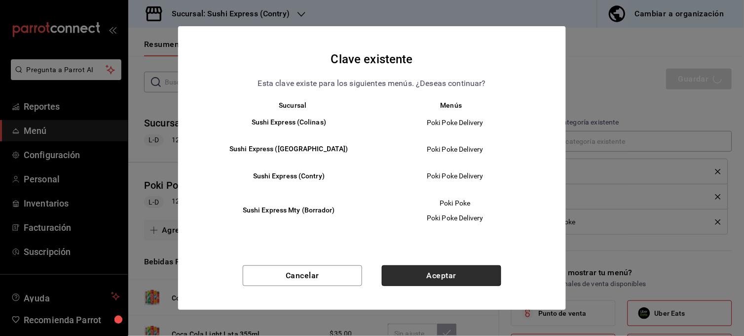
click at [479, 279] on button "Aceptar" at bounding box center [441, 275] width 119 height 21
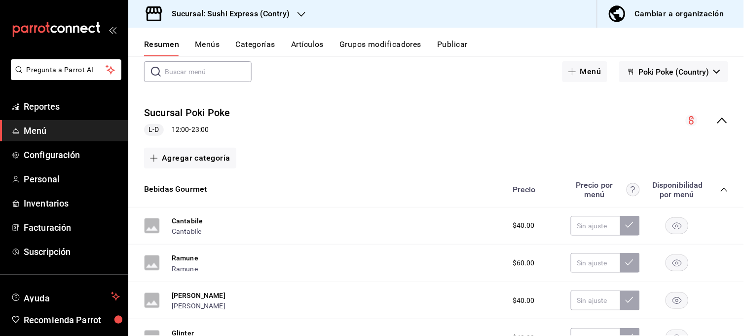
click at [717, 119] on icon "collapse-menu-row" at bounding box center [723, 121] width 12 height 12
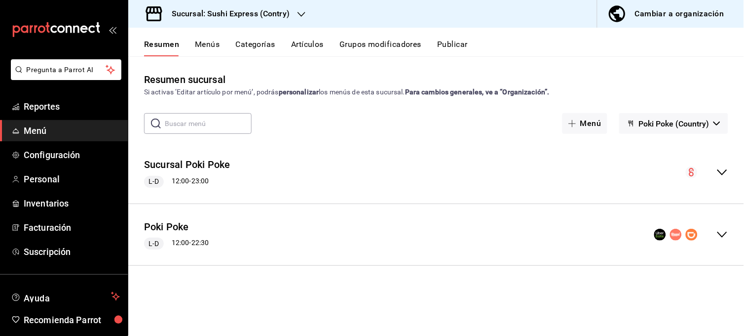
click at [720, 233] on icon "collapse-menu-row" at bounding box center [723, 234] width 10 height 6
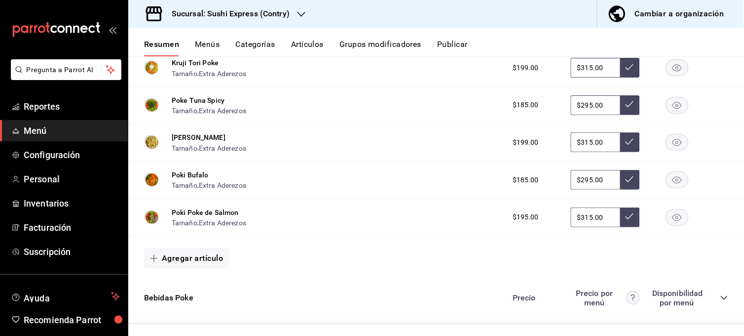
scroll to position [564, 0]
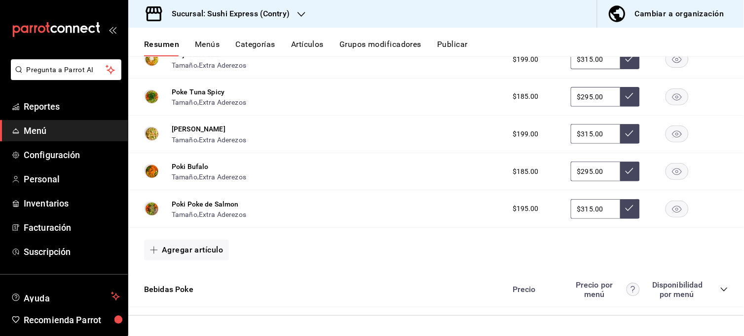
click at [721, 289] on icon "collapse-category-row" at bounding box center [725, 289] width 8 height 8
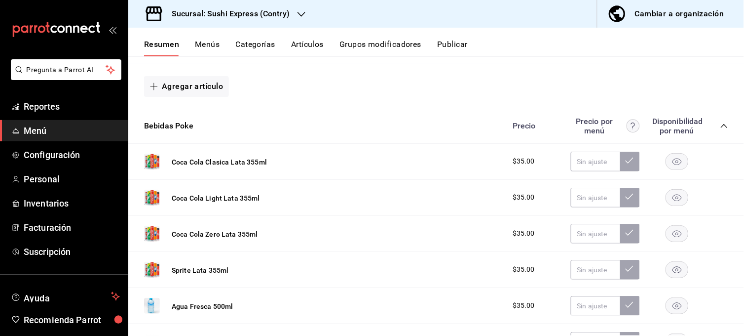
scroll to position [724, 0]
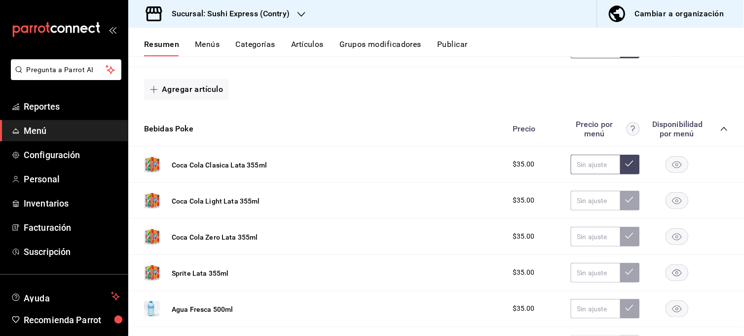
click at [575, 166] on input "text" at bounding box center [595, 164] width 49 height 20
type input "$55.00"
click at [626, 162] on icon at bounding box center [630, 163] width 8 height 8
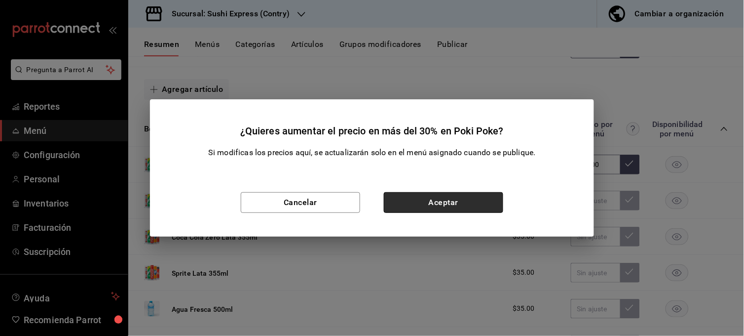
click at [467, 205] on button "Aceptar" at bounding box center [443, 202] width 119 height 21
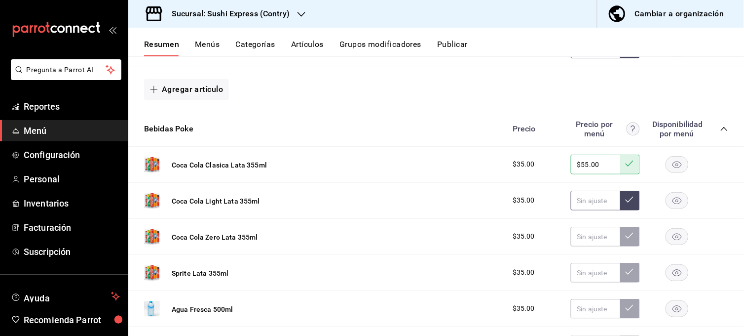
click at [606, 200] on input "text" at bounding box center [595, 201] width 49 height 20
type input "$55.00"
click at [627, 200] on button at bounding box center [630, 201] width 20 height 20
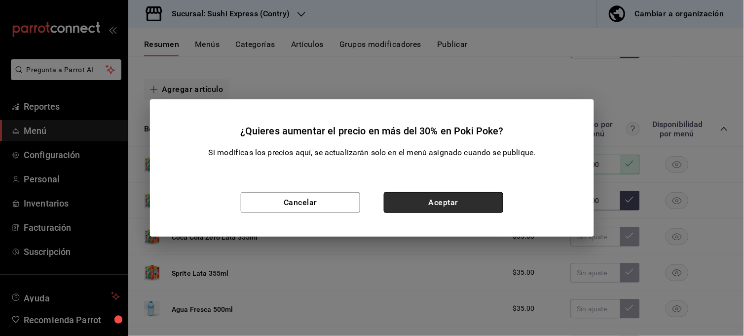
click at [490, 206] on button "Aceptar" at bounding box center [443, 202] width 119 height 21
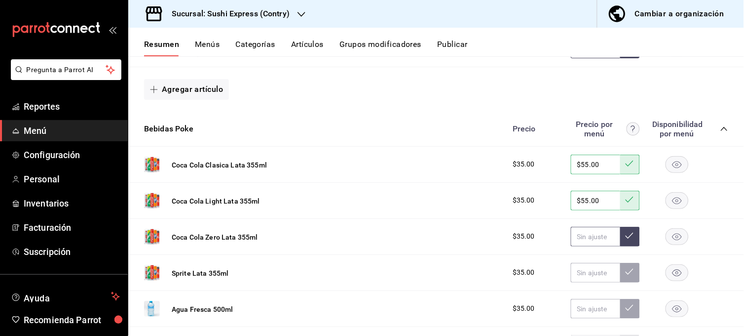
click at [586, 237] on input "text" at bounding box center [595, 237] width 49 height 20
type input "$55.00"
click at [626, 238] on icon at bounding box center [630, 235] width 8 height 8
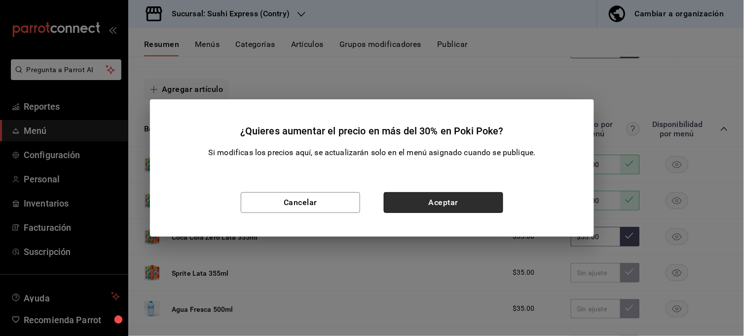
click at [467, 209] on button "Aceptar" at bounding box center [443, 202] width 119 height 21
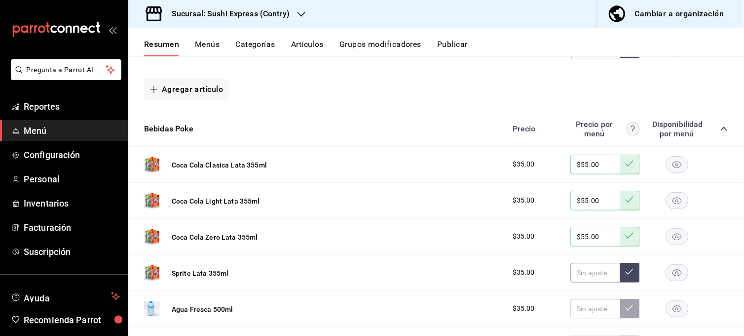
click at [576, 272] on input "text" at bounding box center [595, 273] width 49 height 20
type input "$55.00"
click at [626, 270] on icon at bounding box center [630, 271] width 8 height 8
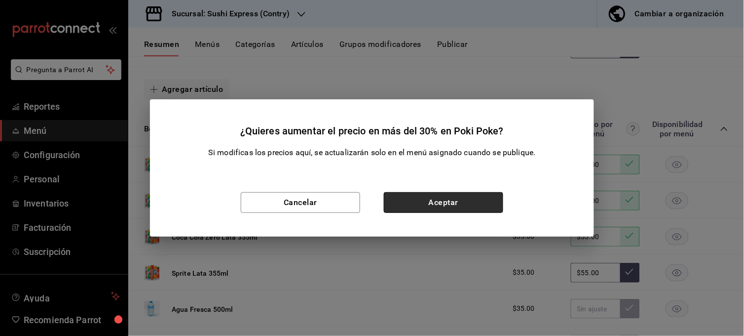
click at [482, 211] on button "Aceptar" at bounding box center [443, 202] width 119 height 21
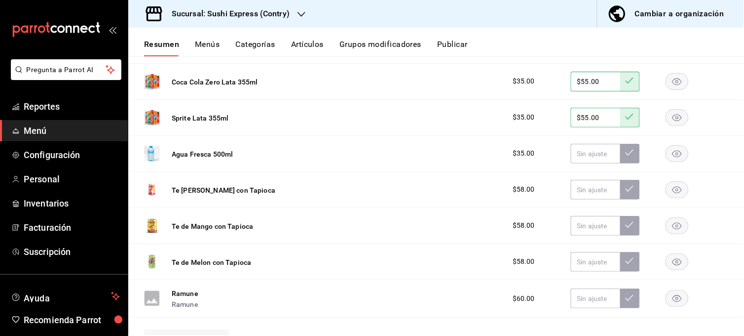
scroll to position [886, 0]
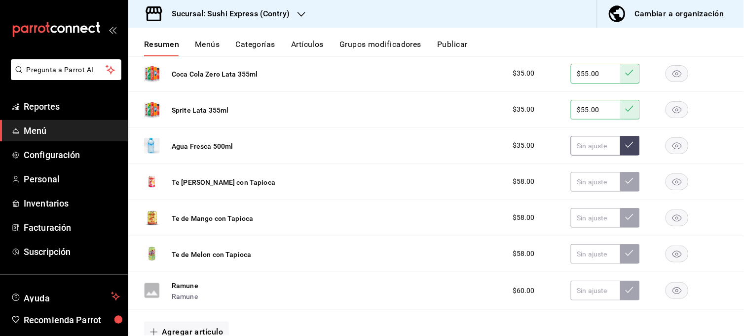
drag, startPoint x: 589, startPoint y: 146, endPoint x: 575, endPoint y: 142, distance: 14.8
click at [575, 142] on input "text" at bounding box center [595, 146] width 49 height 20
type input "$55.00"
click at [626, 147] on icon at bounding box center [630, 145] width 8 height 8
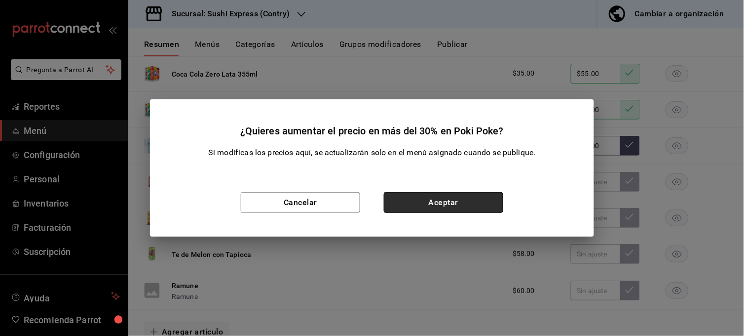
click at [424, 208] on button "Aceptar" at bounding box center [443, 202] width 119 height 21
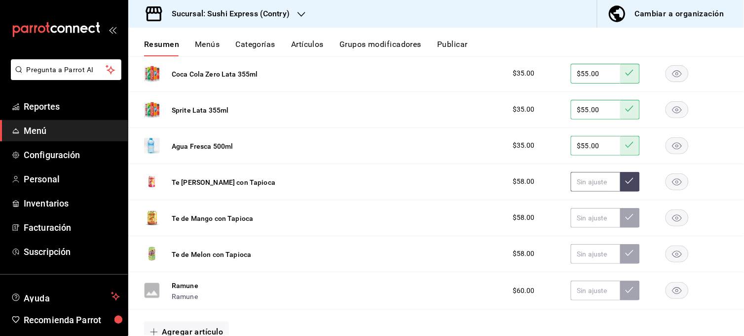
click at [576, 185] on input "text" at bounding box center [595, 182] width 49 height 20
type input "$65.00"
click at [620, 184] on button at bounding box center [630, 182] width 20 height 20
click at [582, 223] on input "text" at bounding box center [595, 218] width 49 height 20
type input "$65.00"
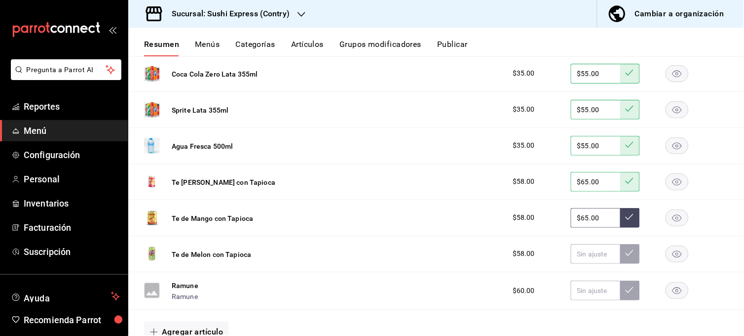
click at [620, 219] on button at bounding box center [630, 218] width 20 height 20
click at [584, 253] on input "text" at bounding box center [595, 254] width 49 height 20
type input "$65.00"
click at [620, 258] on button at bounding box center [630, 254] width 20 height 20
click at [582, 294] on input "text" at bounding box center [595, 290] width 49 height 20
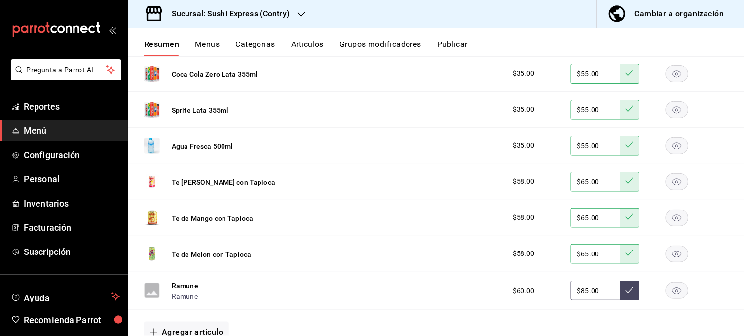
type input "$85.00"
click at [626, 294] on icon at bounding box center [630, 290] width 8 height 8
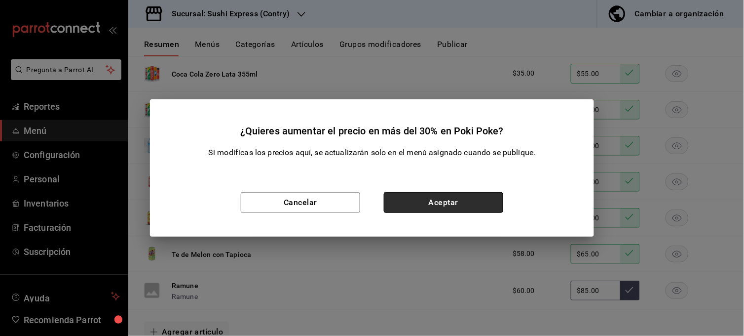
click at [493, 204] on button "Aceptar" at bounding box center [443, 202] width 119 height 21
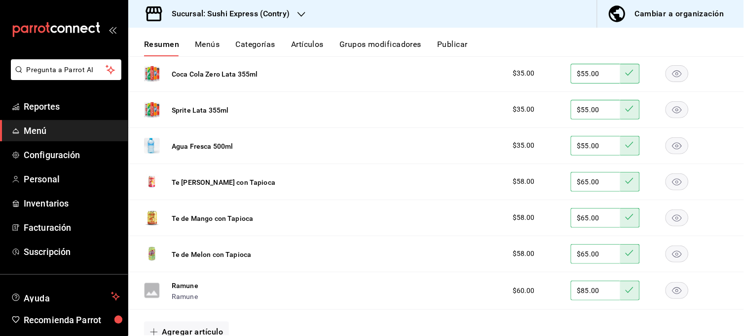
scroll to position [934, 0]
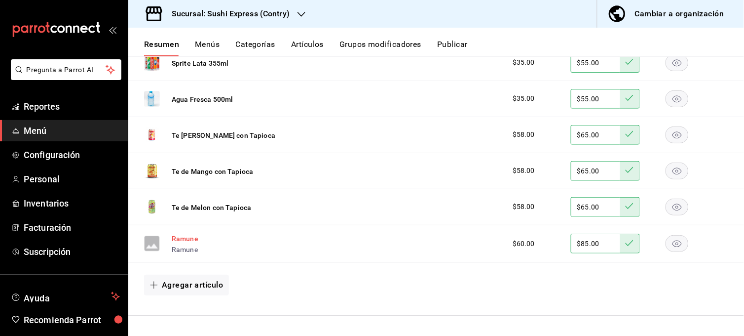
click at [191, 242] on button "Ramune" at bounding box center [185, 238] width 27 height 10
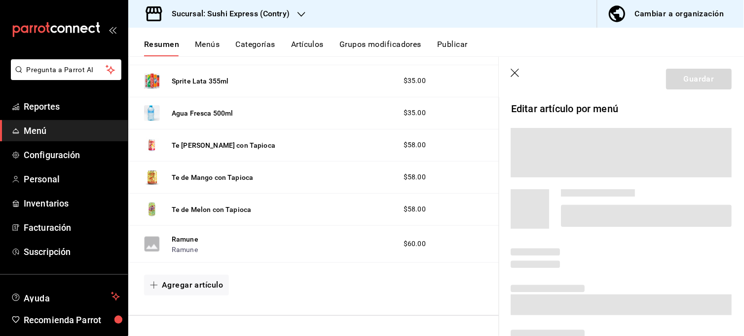
scroll to position [844, 0]
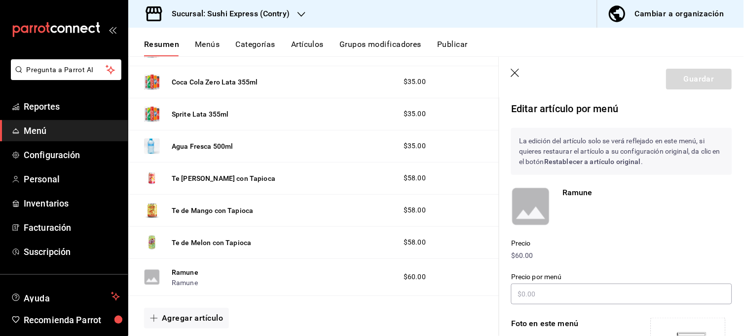
type input "$85.00"
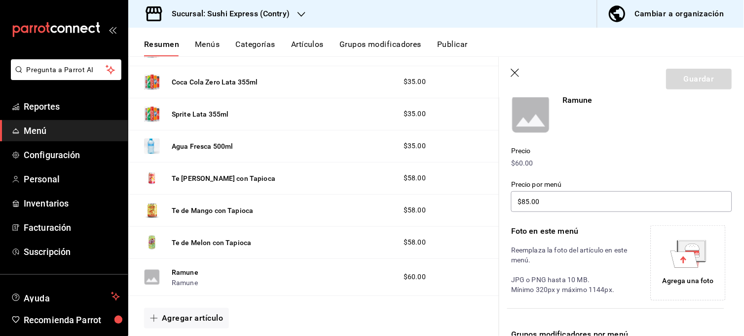
scroll to position [95, 0]
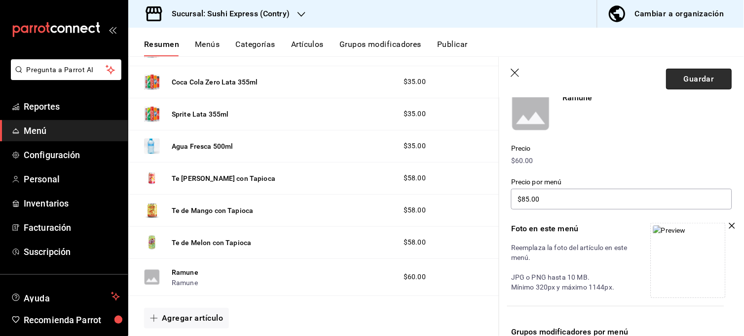
click at [700, 79] on button "Guardar" at bounding box center [700, 79] width 66 height 21
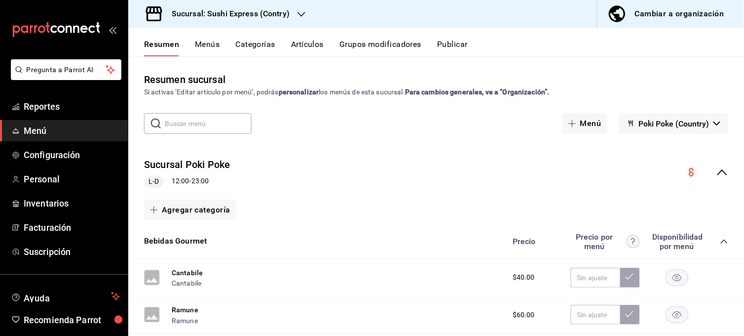
click at [717, 175] on icon "collapse-menu-row" at bounding box center [723, 172] width 12 height 12
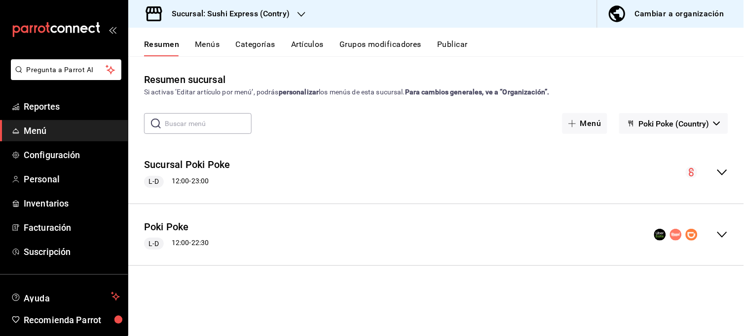
click at [725, 226] on div "Poki Poke L-D 12:00 - 22:30" at bounding box center [436, 235] width 616 height 46
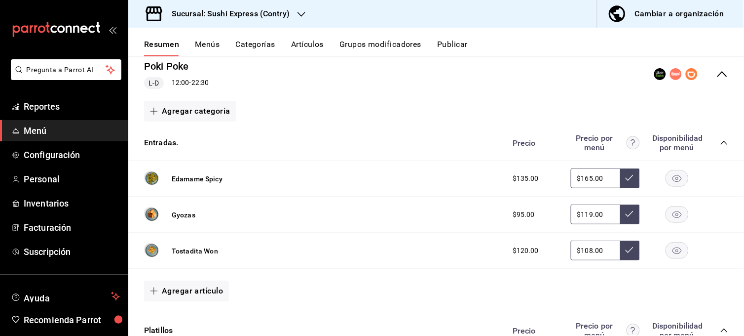
scroll to position [156, 0]
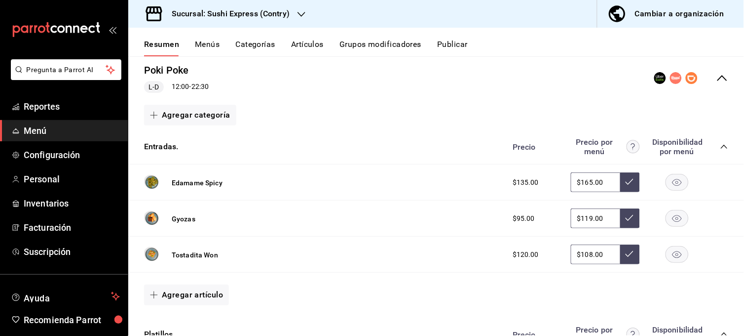
click at [717, 141] on div "Precio Precio por menú Disponibilidad por menú" at bounding box center [616, 146] width 226 height 19
click at [721, 145] on icon "collapse-category-row" at bounding box center [725, 147] width 8 height 8
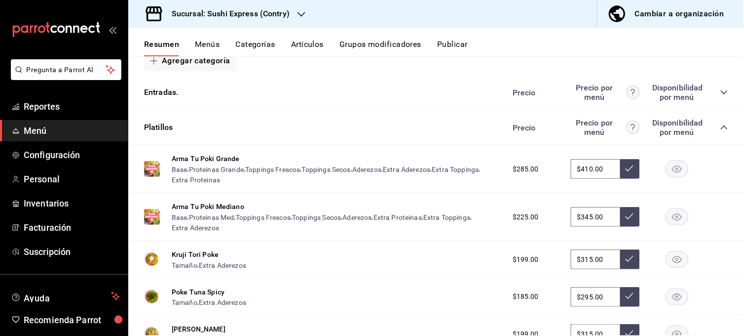
scroll to position [208, 0]
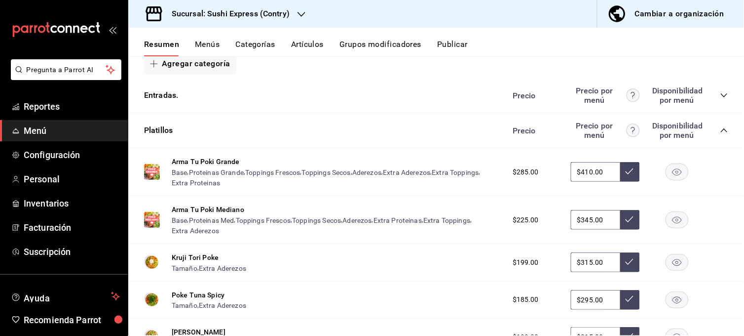
click at [721, 131] on icon "collapse-category-row" at bounding box center [725, 130] width 8 height 8
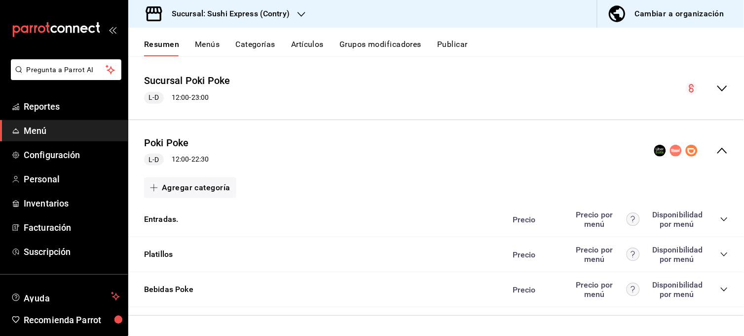
scroll to position [86, 0]
click at [721, 290] on icon "collapse-category-row" at bounding box center [725, 289] width 8 height 8
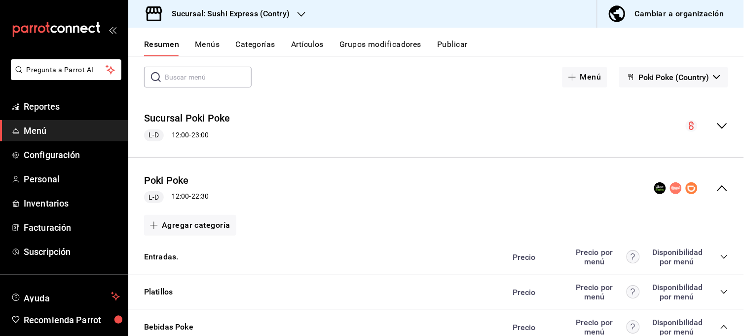
scroll to position [0, 0]
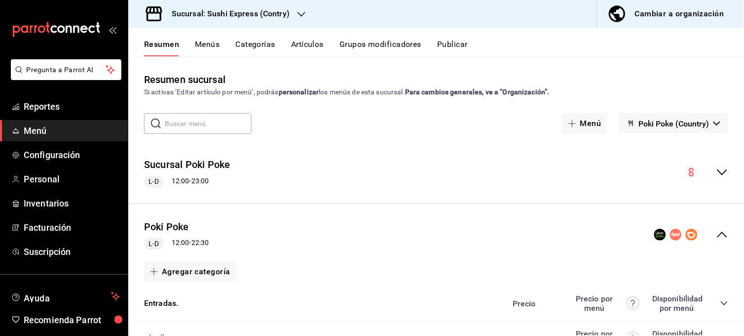
click at [468, 44] on button "Publicar" at bounding box center [452, 47] width 31 height 17
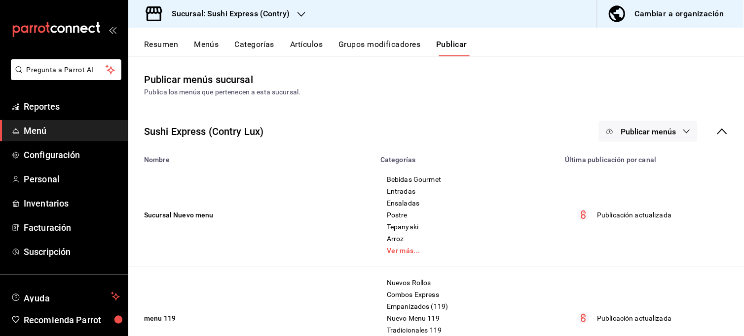
click at [680, 137] on button "Publicar menús" at bounding box center [648, 131] width 99 height 21
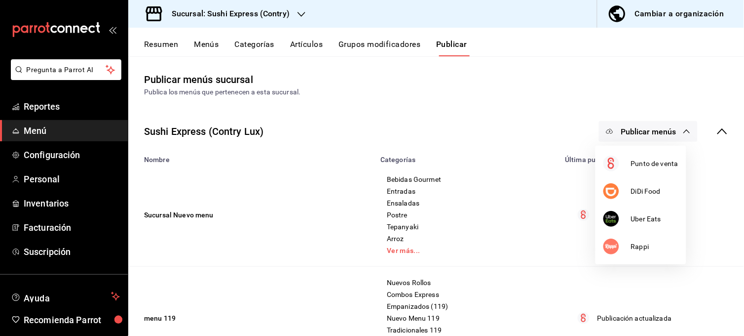
click at [674, 87] on div at bounding box center [372, 168] width 744 height 336
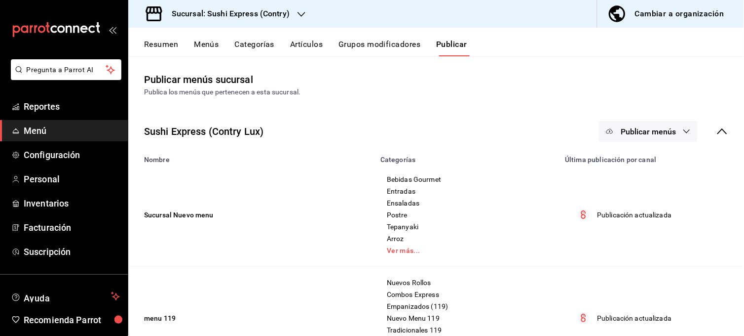
click at [721, 132] on div "Sushi Express (Contry Lux) Publicar menús" at bounding box center [436, 131] width 616 height 37
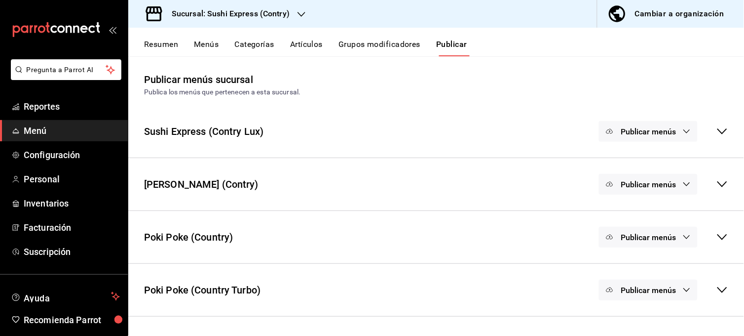
click at [725, 234] on icon at bounding box center [723, 237] width 12 height 12
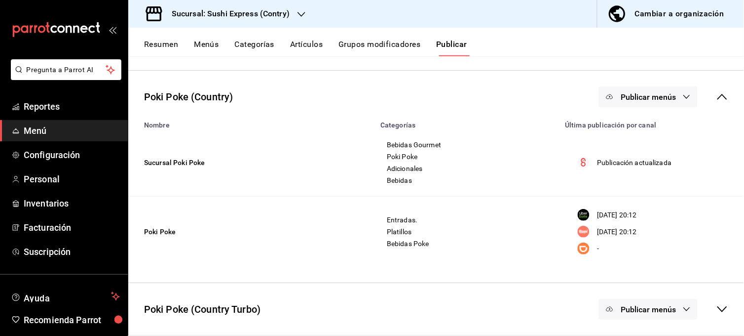
scroll to position [122, 0]
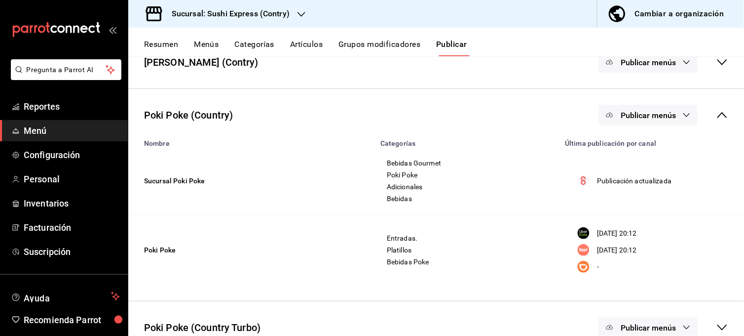
click at [683, 116] on icon "button" at bounding box center [687, 115] width 8 height 8
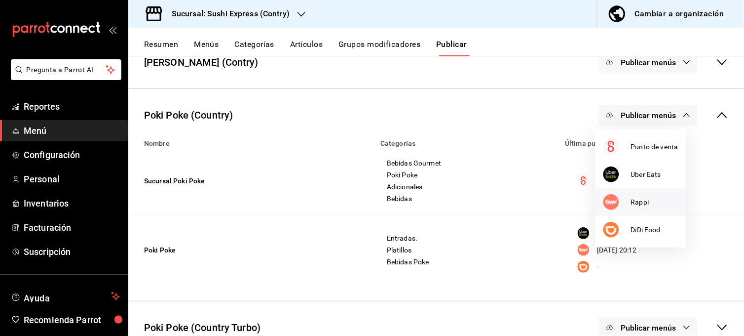
click at [654, 193] on li "Rappi" at bounding box center [641, 202] width 91 height 28
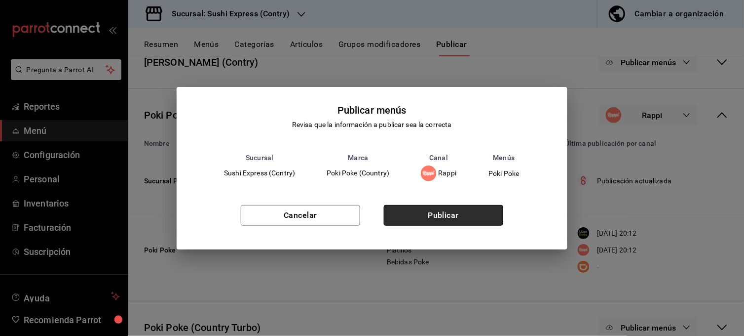
click at [443, 220] on button "Publicar" at bounding box center [443, 215] width 119 height 21
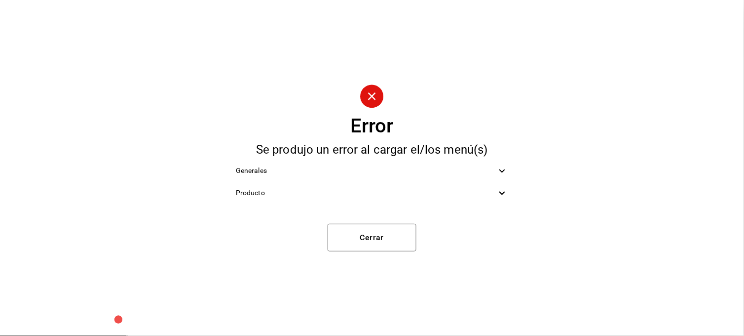
click at [505, 171] on icon at bounding box center [502, 171] width 12 height 12
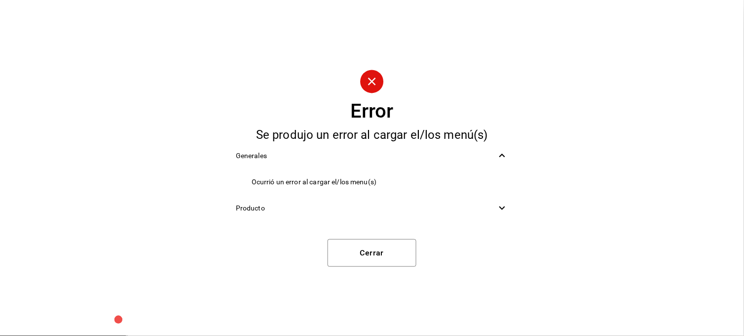
click at [497, 210] on icon at bounding box center [502, 208] width 12 height 12
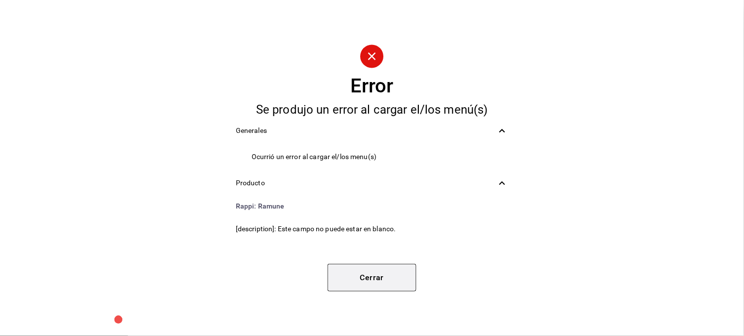
click at [381, 274] on button "Cerrar" at bounding box center [372, 278] width 89 height 28
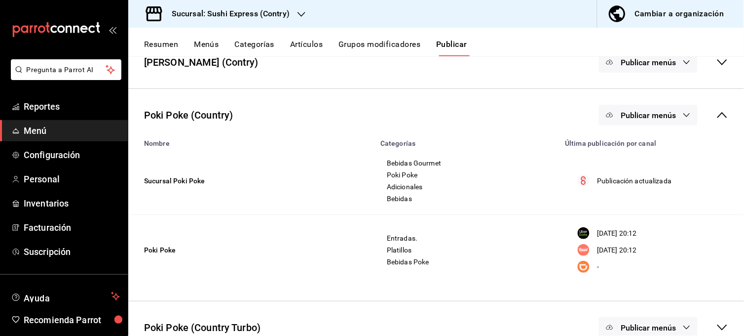
click at [651, 117] on span "Publicar menús" at bounding box center [648, 115] width 55 height 9
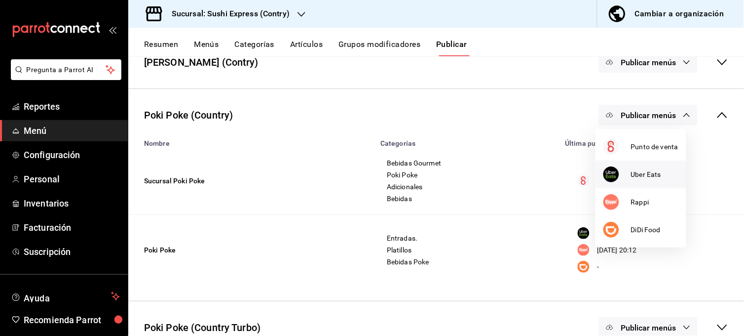
click at [633, 172] on span "Uber Eats" at bounding box center [654, 174] width 47 height 10
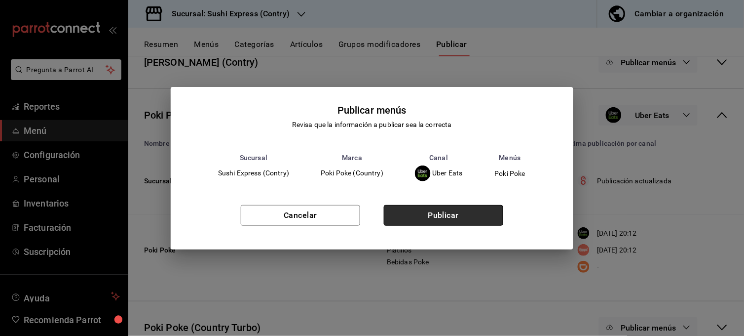
click at [491, 208] on button "Publicar" at bounding box center [443, 215] width 119 height 21
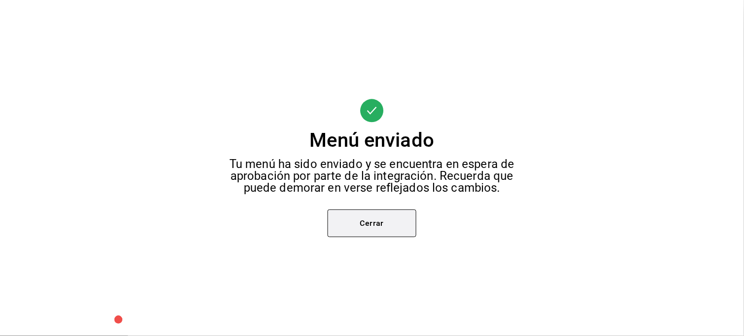
scroll to position [55, 0]
click at [398, 215] on button "Cerrar" at bounding box center [372, 223] width 89 height 28
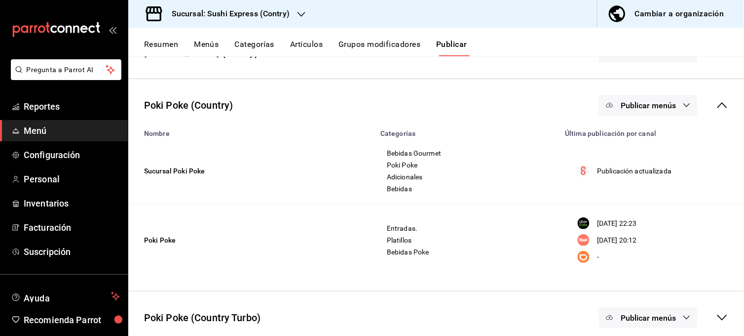
scroll to position [139, 0]
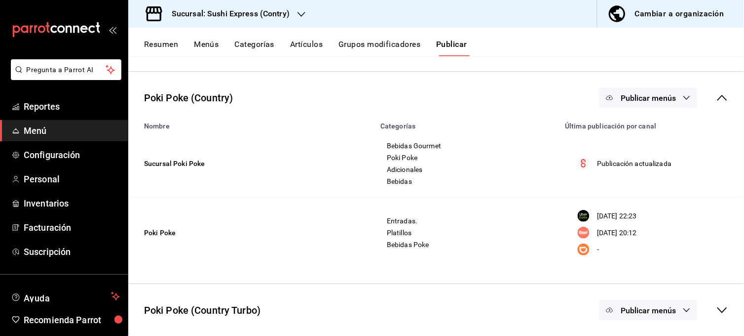
click at [174, 40] on button "Resumen" at bounding box center [161, 47] width 34 height 17
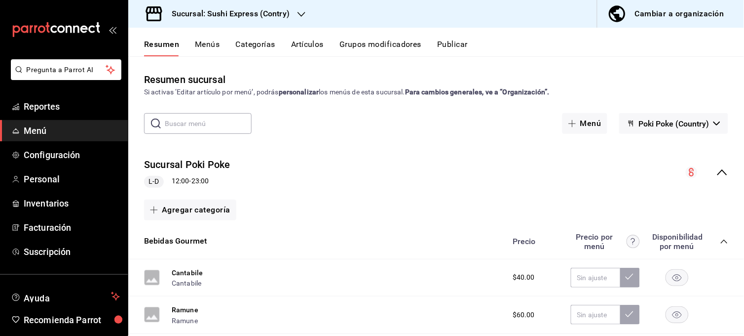
click at [211, 46] on button "Menús" at bounding box center [207, 47] width 25 height 17
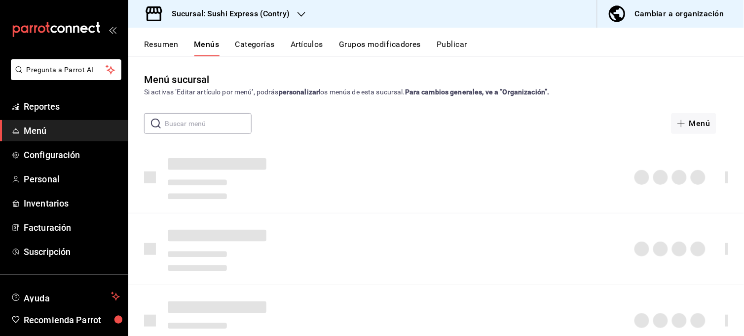
drag, startPoint x: 739, startPoint y: 152, endPoint x: 729, endPoint y: 217, distance: 65.9
click at [729, 217] on div "Menú sucursal Si activas ‘Editar artículo por menú’, podrás personalizar los me…" at bounding box center [436, 195] width 616 height 279
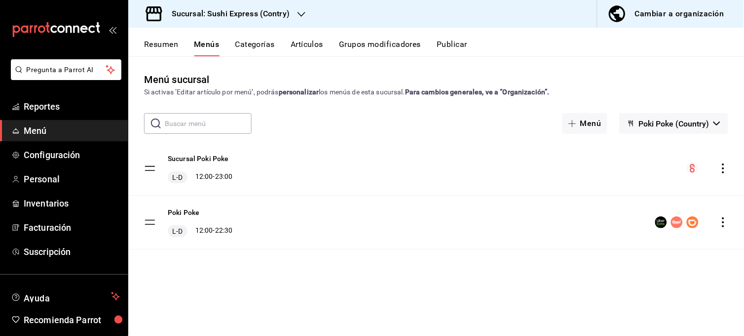
click at [165, 41] on button "Resumen" at bounding box center [161, 47] width 34 height 17
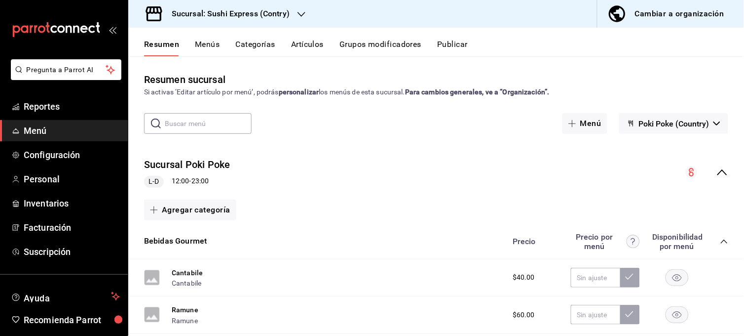
click at [708, 168] on div "collapse-menu-row" at bounding box center [707, 172] width 42 height 12
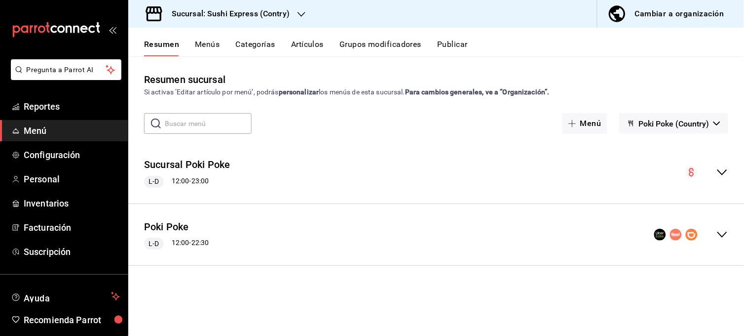
click at [723, 228] on div "Poki Poke L-D 12:00 - 22:30" at bounding box center [436, 235] width 616 height 46
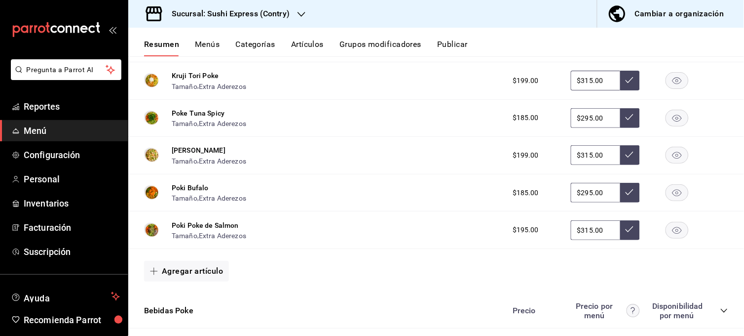
scroll to position [564, 0]
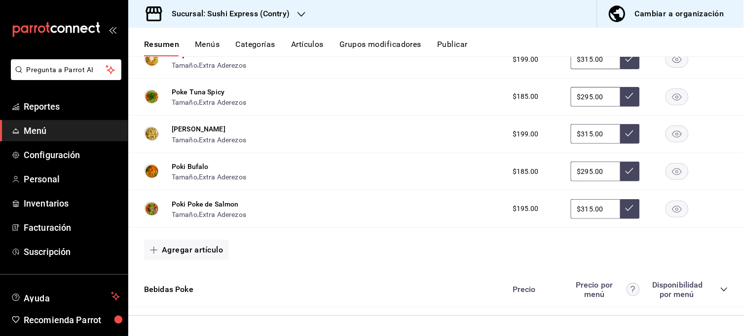
click at [722, 293] on div "Bebidas Poke Precio Precio por menú Disponibilidad por menú" at bounding box center [436, 289] width 616 height 35
click at [721, 288] on icon "collapse-category-row" at bounding box center [725, 289] width 8 height 8
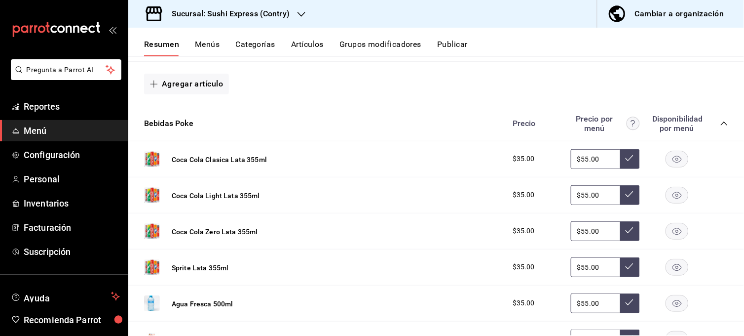
scroll to position [776, 0]
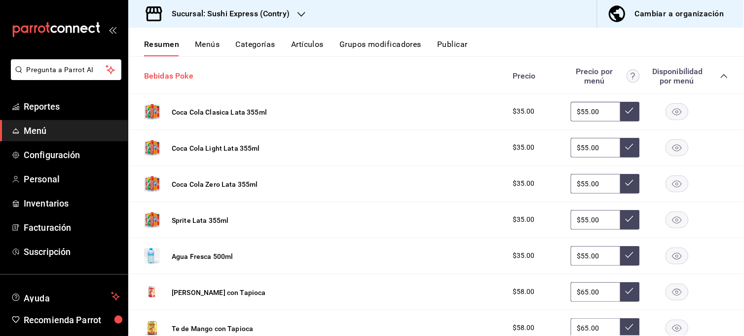
click at [175, 72] on button "Bebidas Poke" at bounding box center [168, 76] width 49 height 11
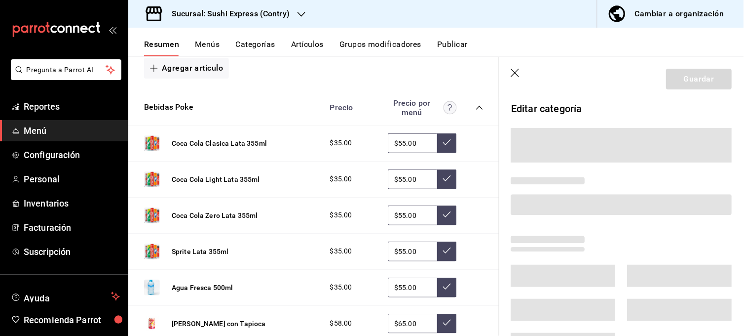
scroll to position [756, 0]
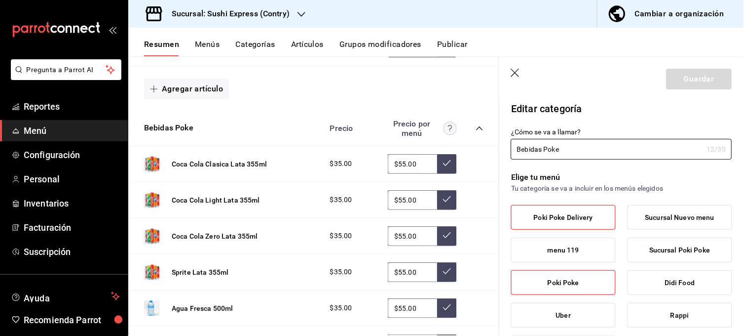
type input "6f04cf8e-4f7e-40d1-a31a-475e8ef984df"
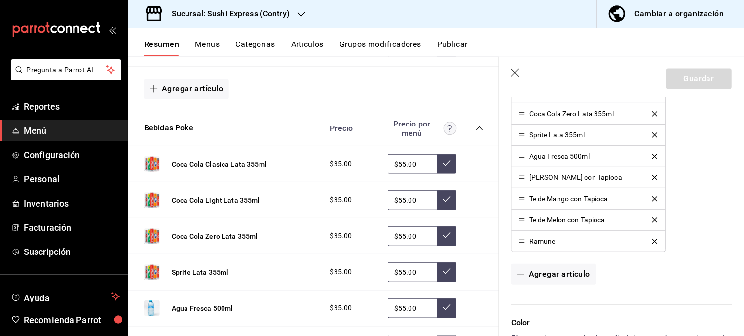
scroll to position [464, 0]
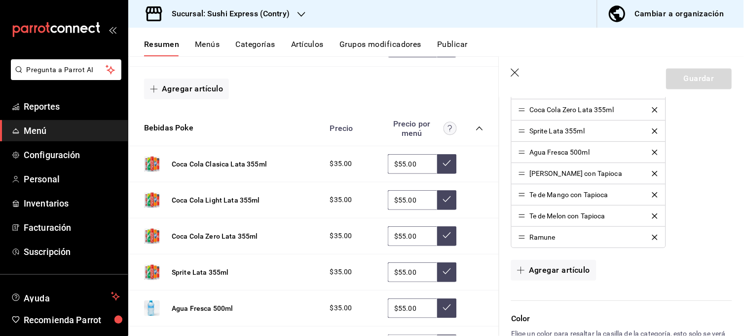
click at [652, 238] on icon "delete" at bounding box center [654, 236] width 5 height 5
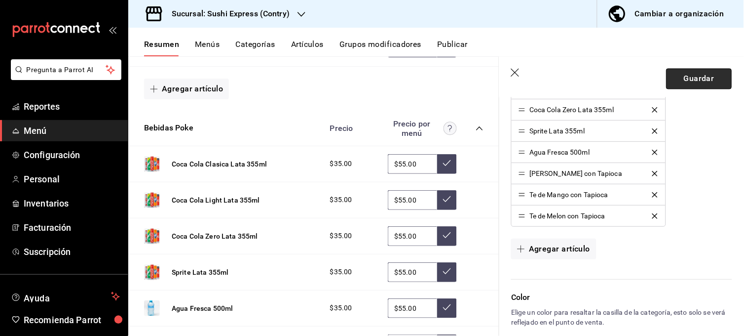
click at [694, 81] on button "Guardar" at bounding box center [700, 79] width 66 height 21
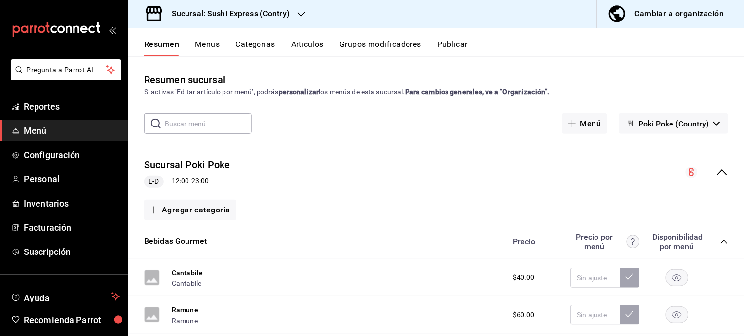
click at [450, 47] on button "Publicar" at bounding box center [452, 47] width 31 height 17
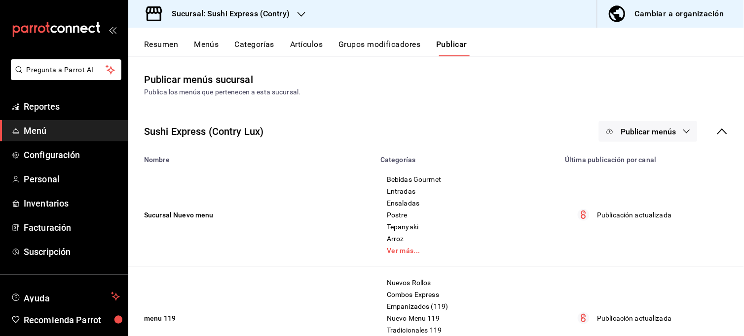
click at [683, 130] on icon "button" at bounding box center [687, 131] width 8 height 8
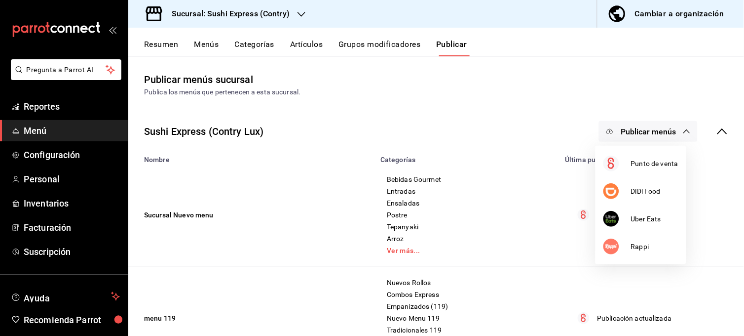
click at [716, 132] on div at bounding box center [372, 168] width 744 height 336
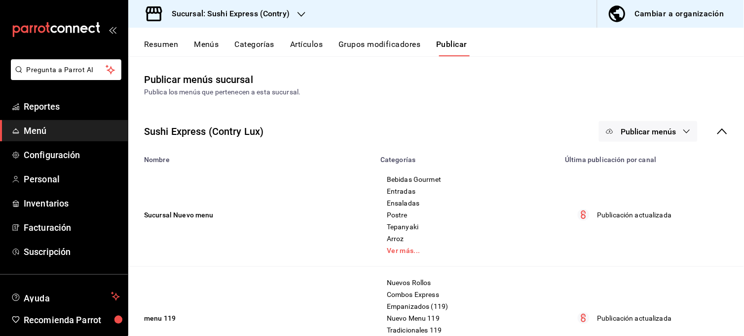
click at [717, 132] on icon at bounding box center [723, 131] width 12 height 12
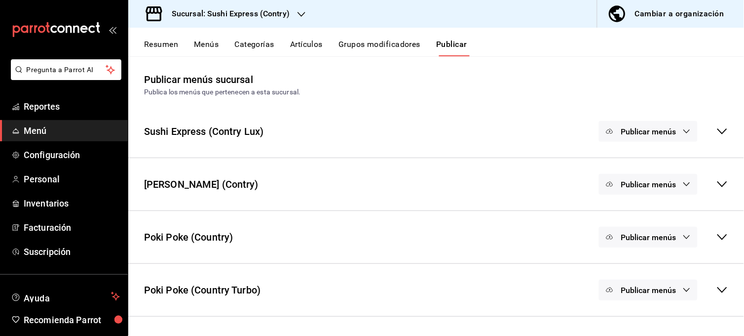
click at [724, 232] on icon at bounding box center [723, 237] width 12 height 12
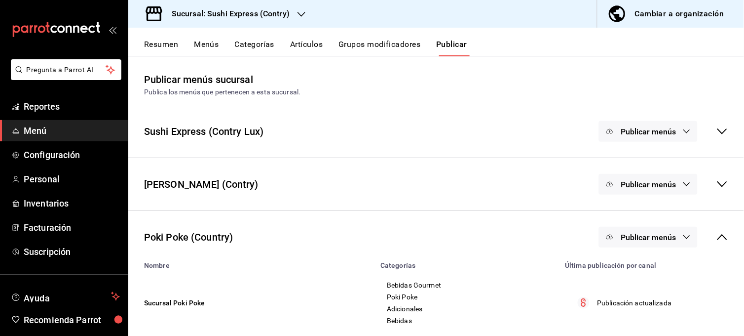
click at [683, 239] on icon "button" at bounding box center [687, 237] width 8 height 8
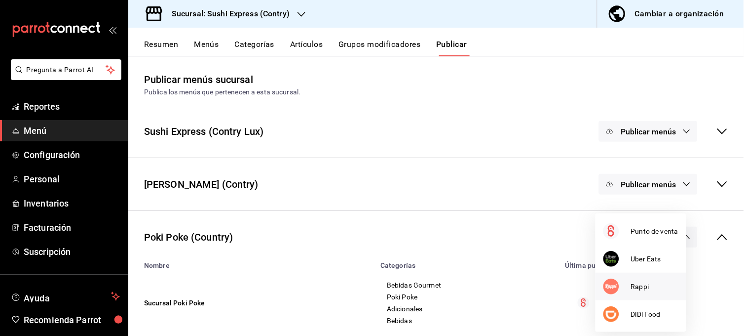
click at [637, 279] on li "Rappi" at bounding box center [641, 286] width 91 height 28
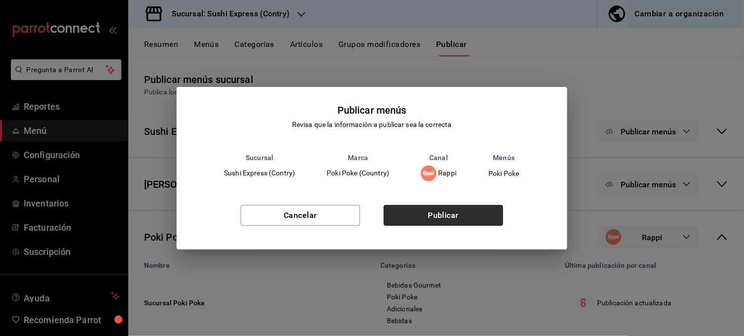
click at [483, 219] on button "Publicar" at bounding box center [443, 215] width 119 height 21
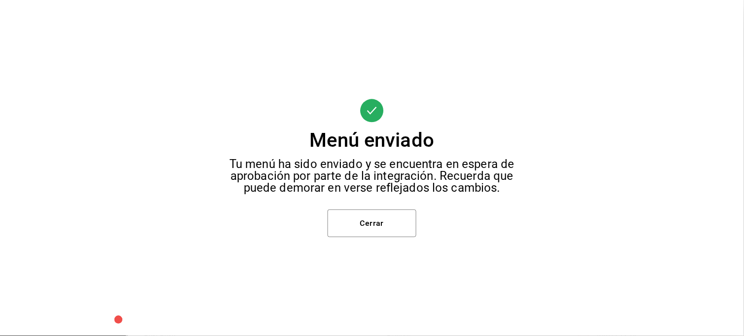
scroll to position [55, 0]
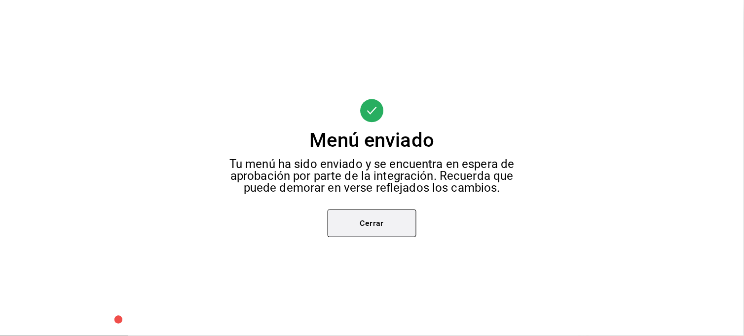
click at [376, 221] on button "Cerrar" at bounding box center [372, 223] width 89 height 28
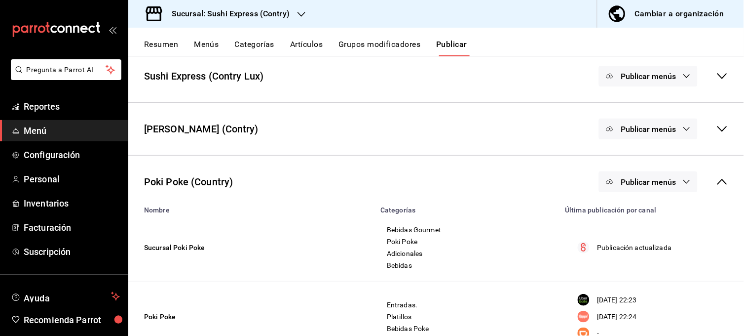
click at [650, 192] on div "Poki Poke (Country) Publicar menús" at bounding box center [436, 181] width 616 height 37
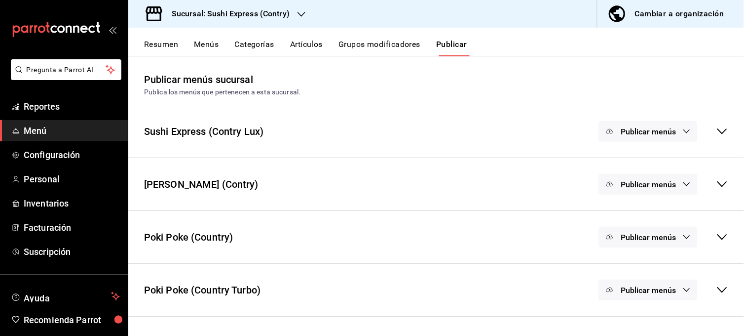
scroll to position [0, 0]
click at [663, 240] on span "Publicar menús" at bounding box center [648, 236] width 55 height 9
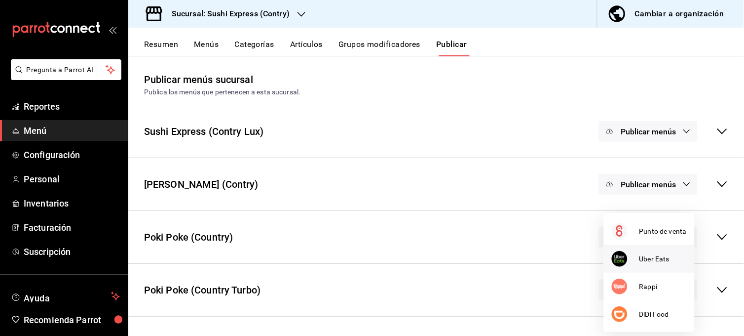
click at [655, 257] on span "Uber Eats" at bounding box center [663, 259] width 47 height 10
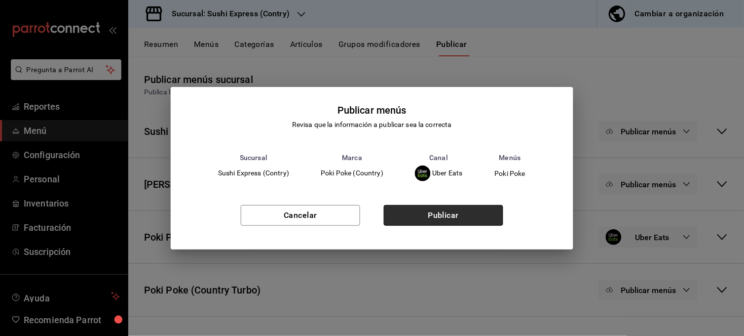
click at [481, 215] on button "Publicar" at bounding box center [443, 215] width 119 height 21
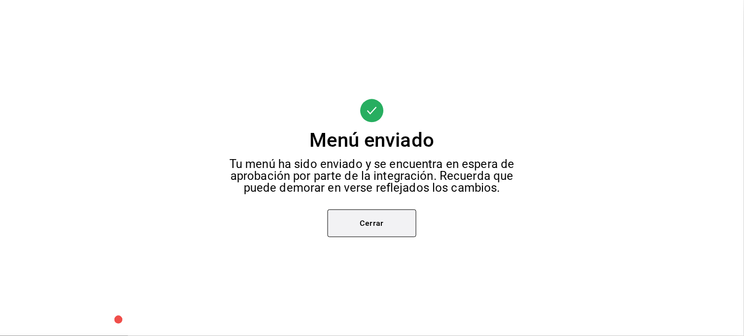
scroll to position [55, 0]
click at [382, 218] on button "Cerrar" at bounding box center [372, 223] width 89 height 28
